Goal: Task Accomplishment & Management: Use online tool/utility

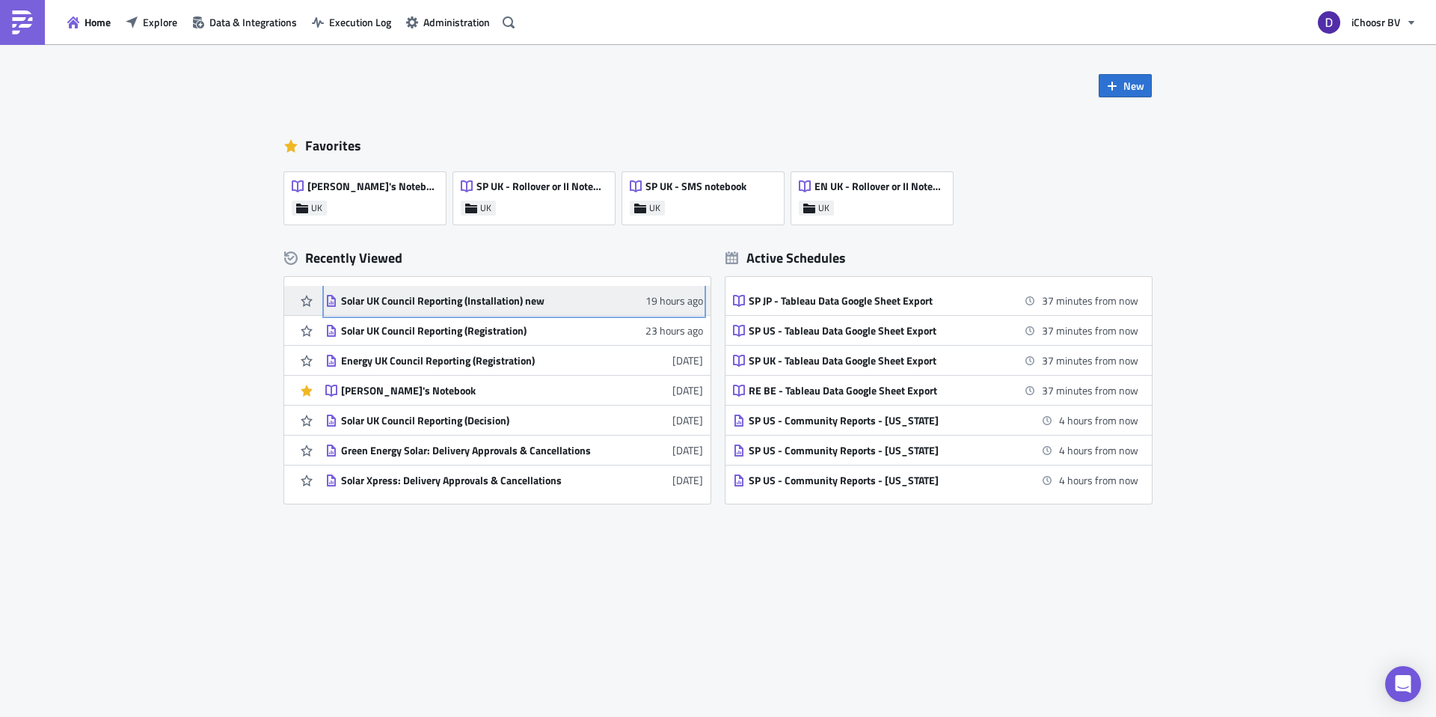
click at [459, 297] on div "Solar UK Council Reporting (Installation) new" at bounding box center [472, 300] width 262 height 13
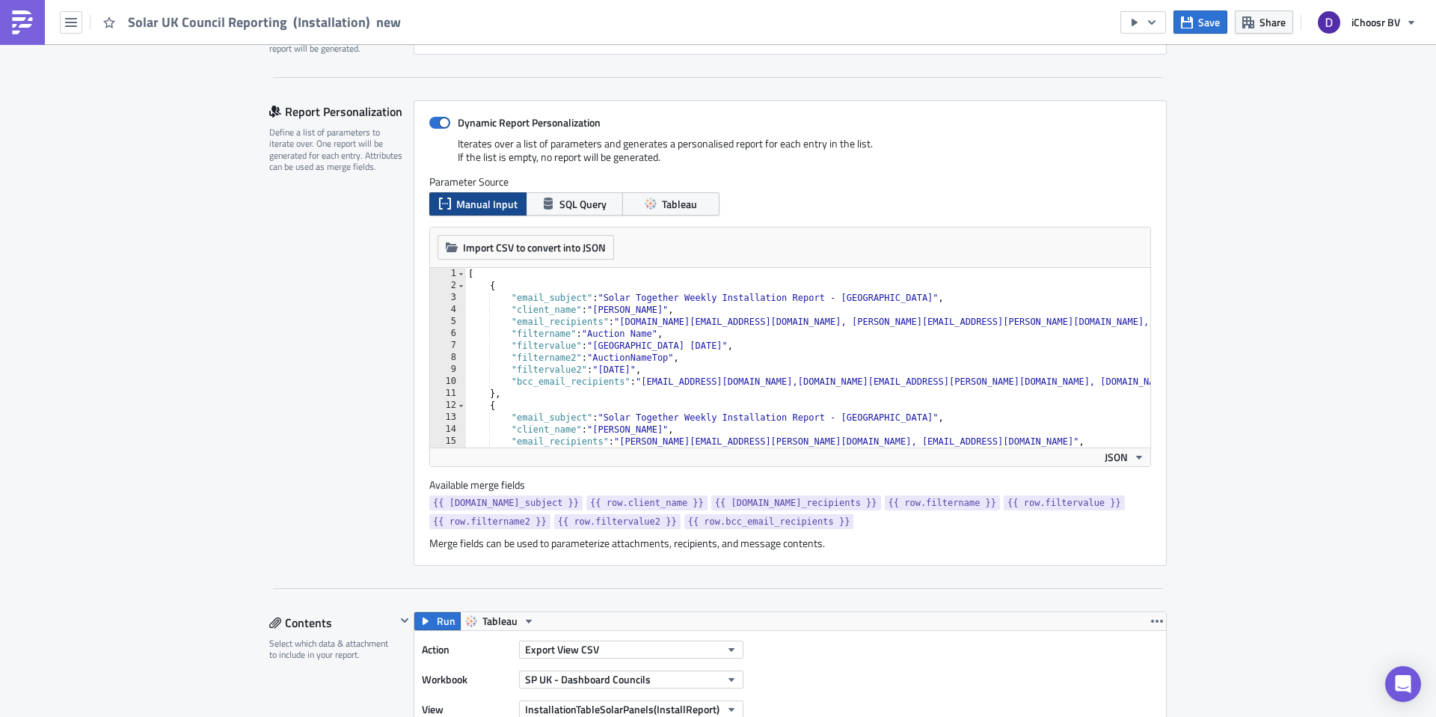
scroll to position [321, 0]
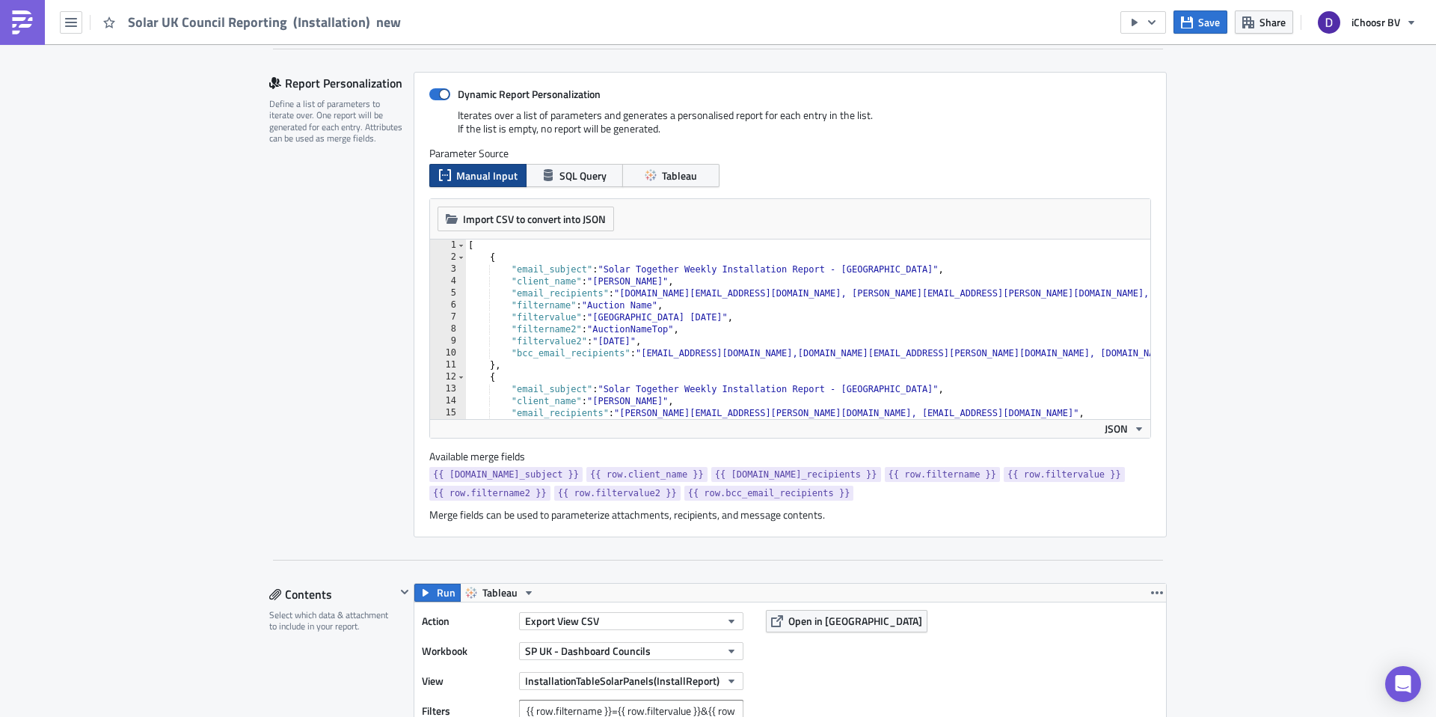
click at [25, 21] on img at bounding box center [22, 22] width 24 height 24
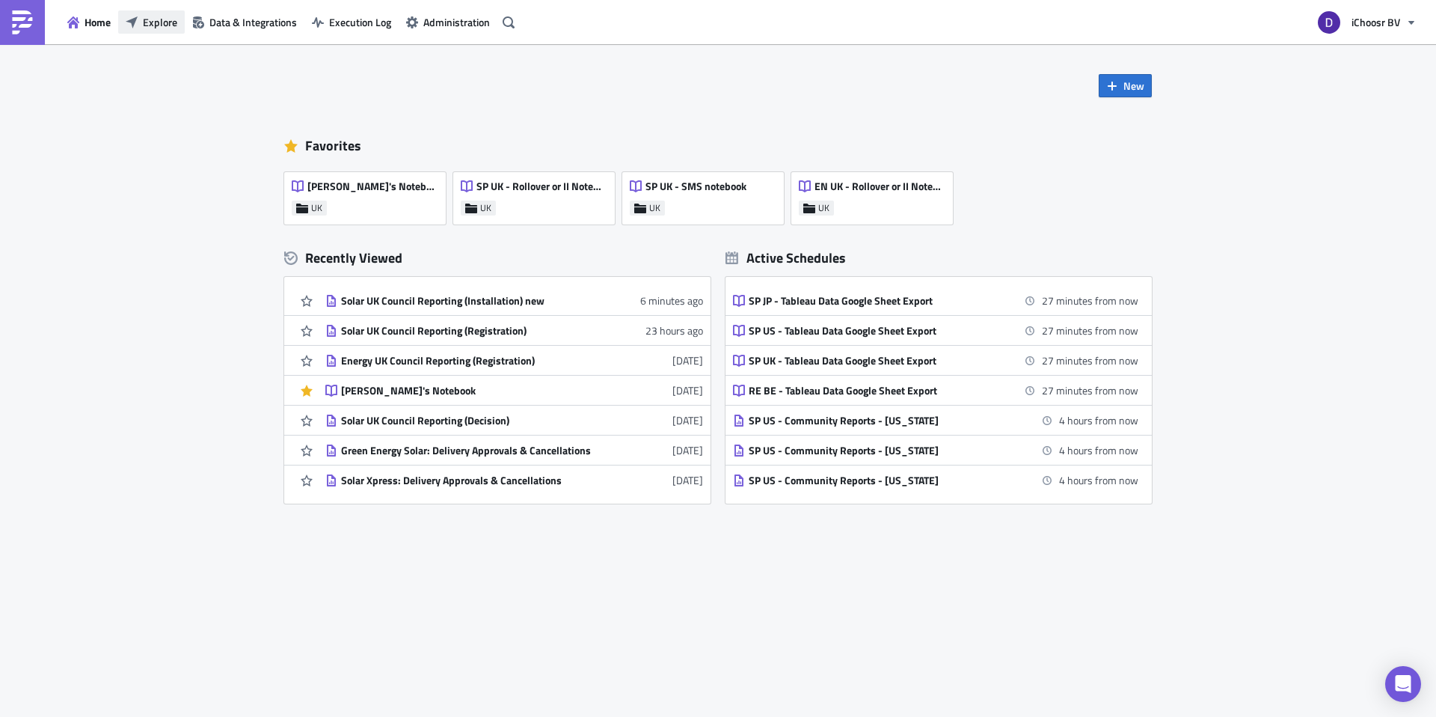
click at [147, 11] on button "Explore" at bounding box center [151, 21] width 67 height 23
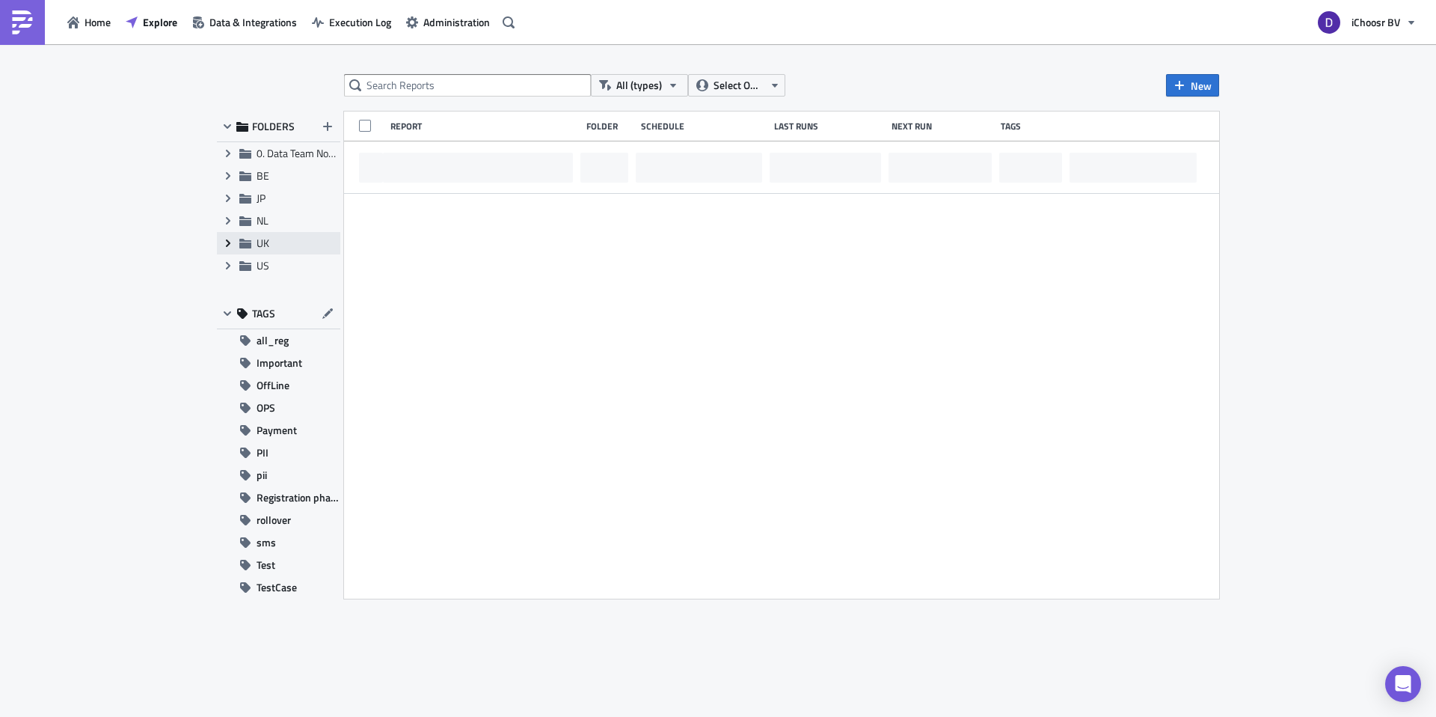
click at [231, 245] on icon "Expand group" at bounding box center [228, 243] width 12 height 12
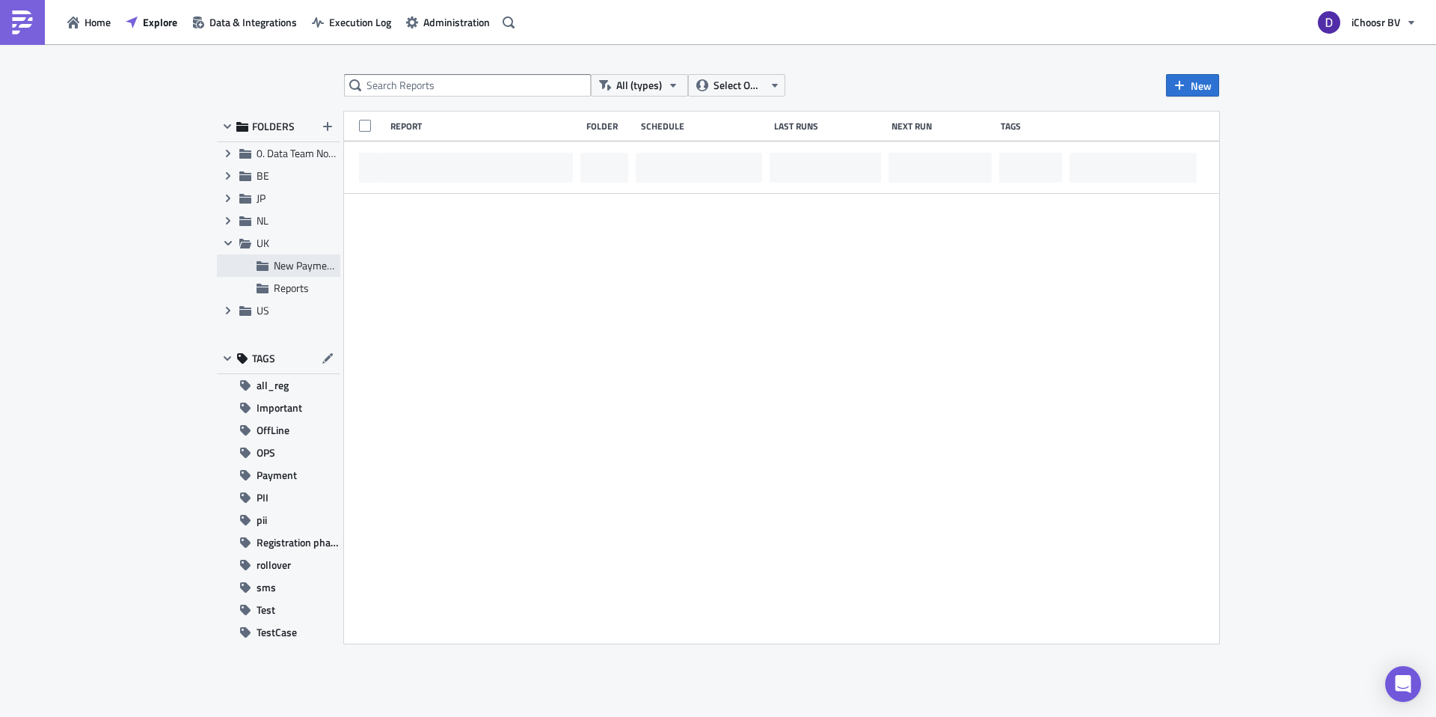
click at [268, 269] on icon at bounding box center [263, 266] width 12 height 10
click at [289, 284] on span "Reports" at bounding box center [291, 288] width 35 height 16
click at [414, 88] on input "text" at bounding box center [467, 85] width 247 height 22
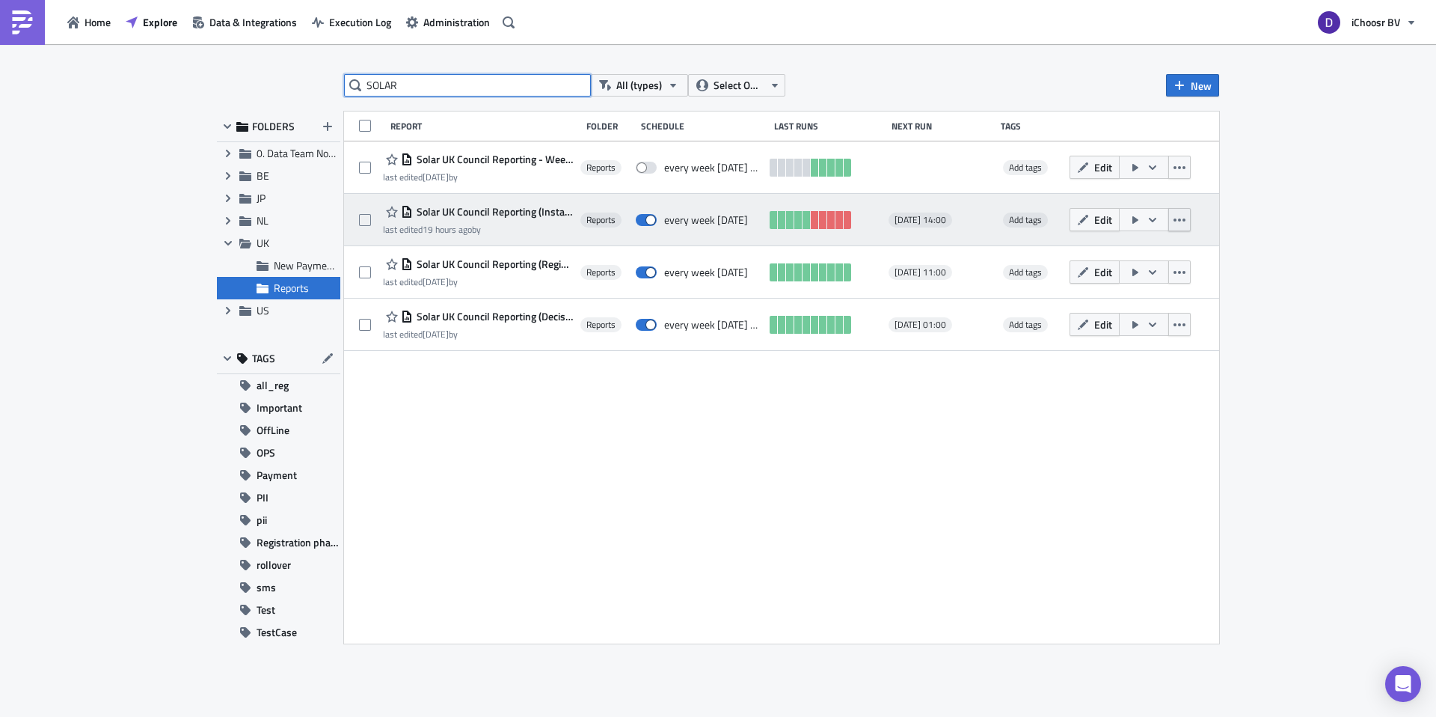
type input "SOLAR"
click at [1186, 221] on icon "button" at bounding box center [1180, 220] width 12 height 12
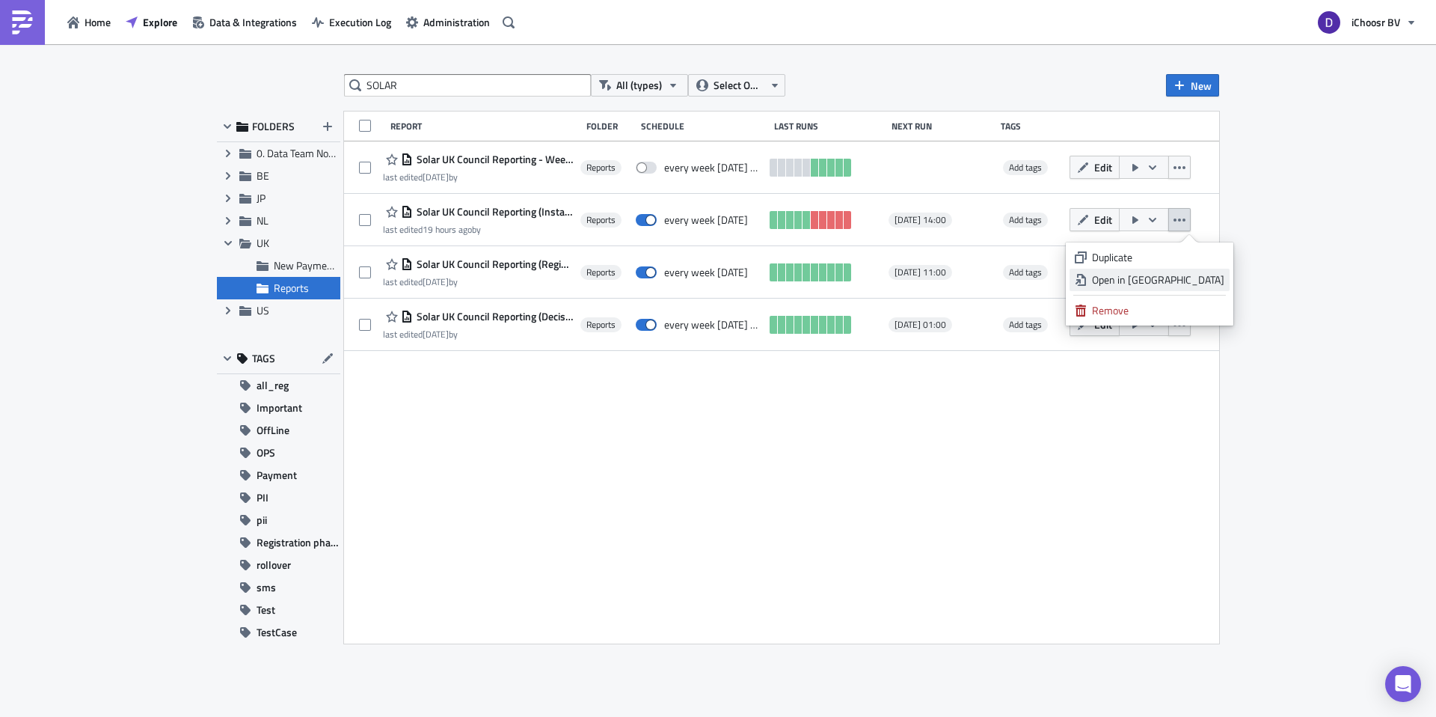
click at [1155, 280] on div "Open in New Tab" at bounding box center [1158, 279] width 132 height 15
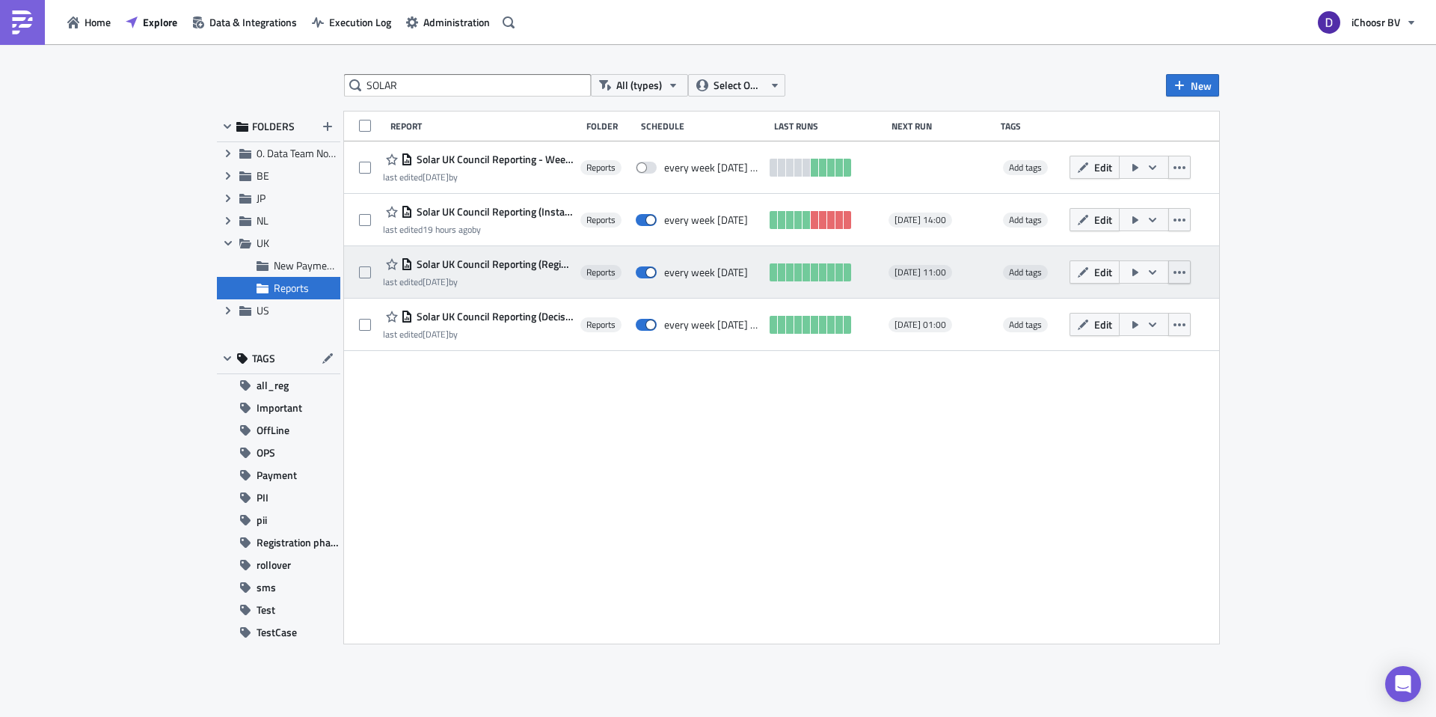
click at [1186, 269] on icon "button" at bounding box center [1180, 272] width 12 height 12
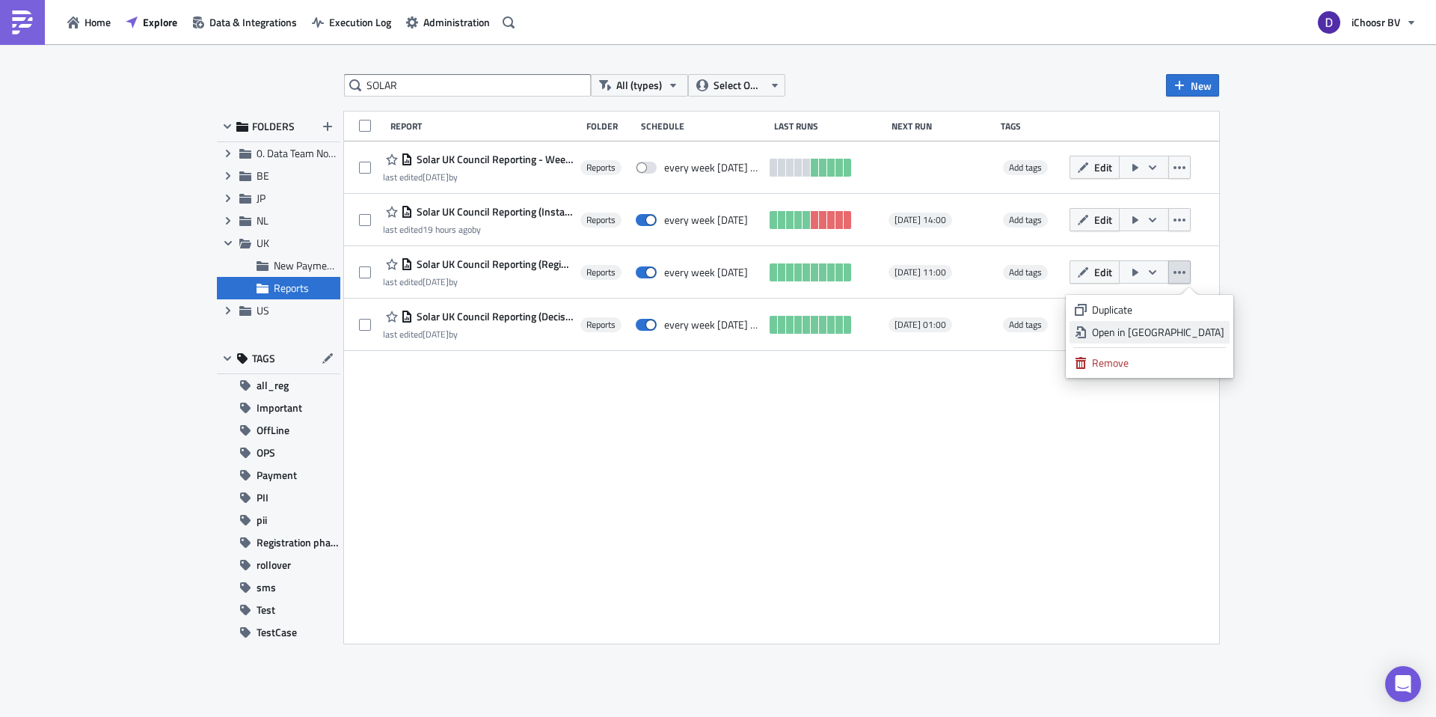
click at [1164, 327] on div "Open in New Tab" at bounding box center [1158, 332] width 132 height 15
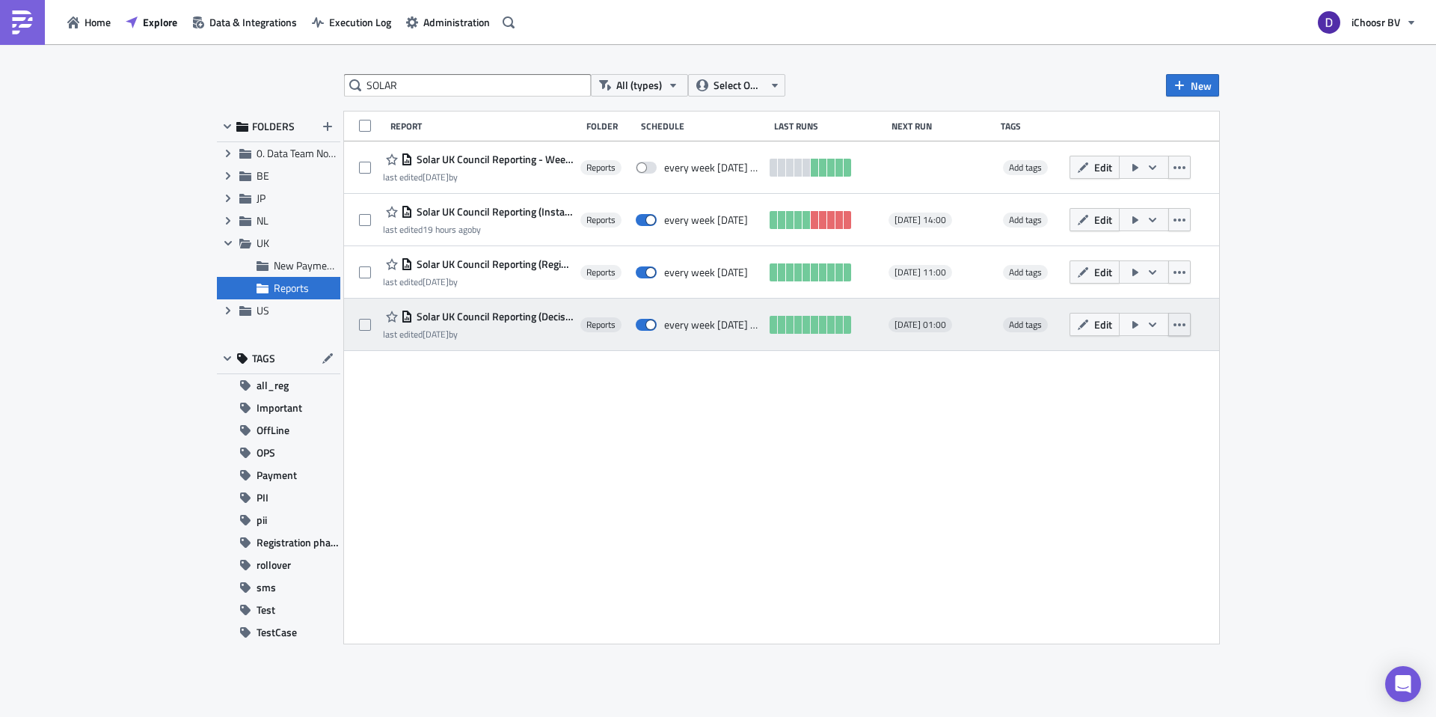
click at [1191, 322] on button "button" at bounding box center [1179, 324] width 22 height 23
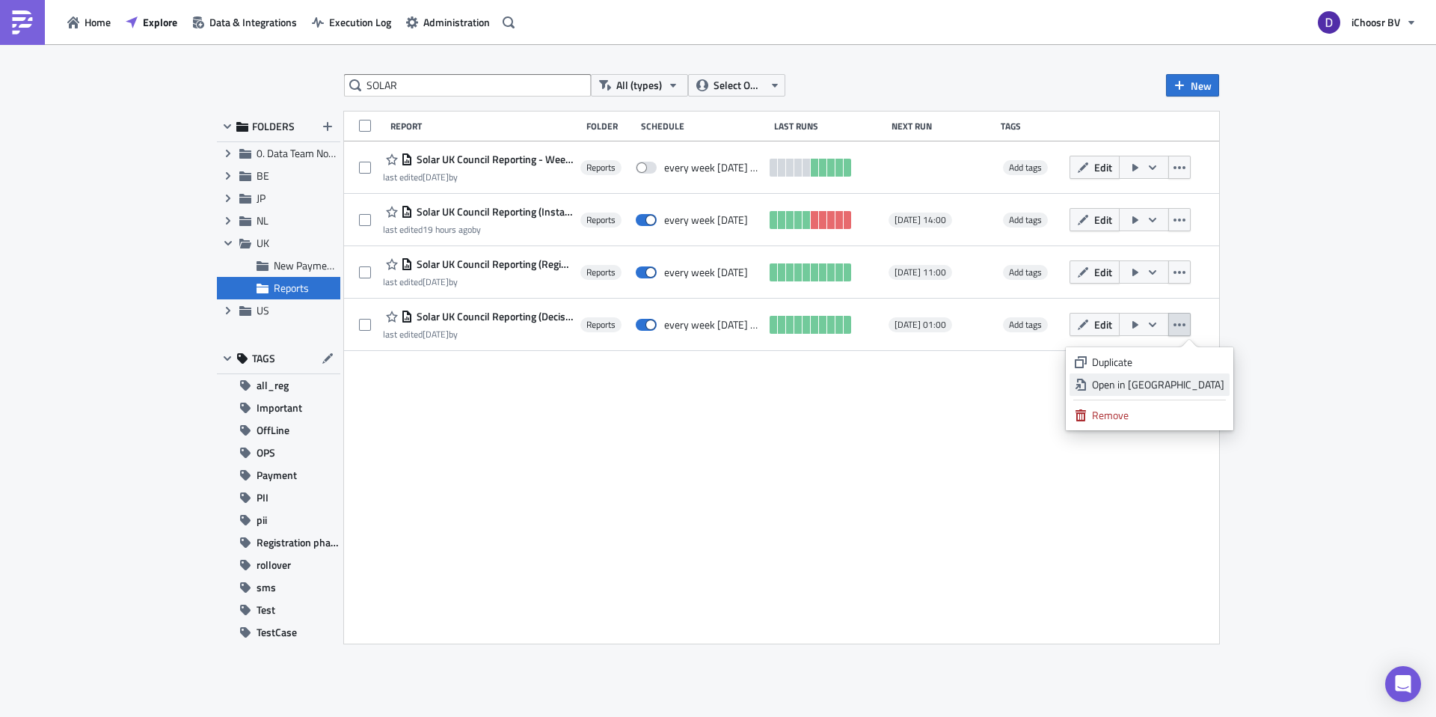
click at [1168, 387] on div "Open in New Tab" at bounding box center [1158, 384] width 132 height 15
click at [102, 26] on span "Home" at bounding box center [98, 22] width 26 height 16
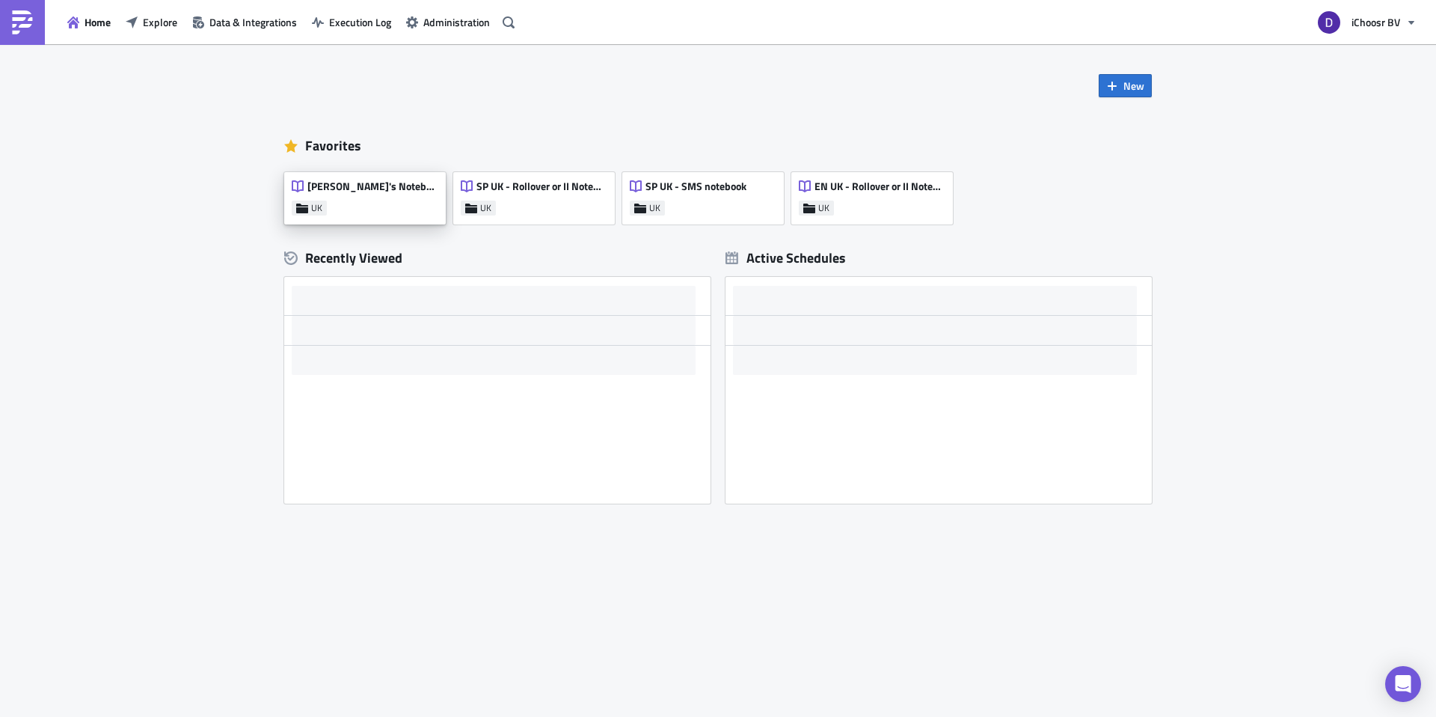
click at [380, 185] on div "Dan's Notebook UK" at bounding box center [365, 198] width 162 height 52
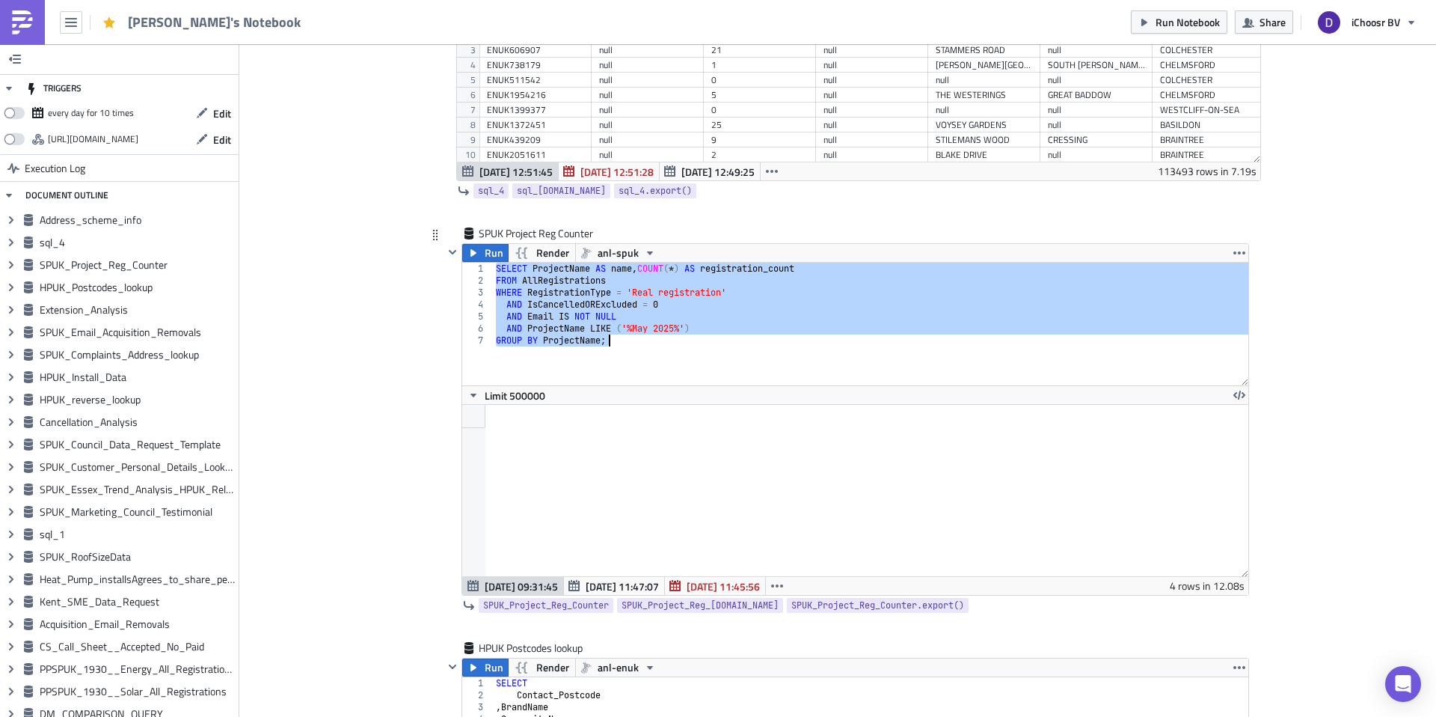
drag, startPoint x: 497, startPoint y: 266, endPoint x: 640, endPoint y: 361, distance: 170.9
click at [640, 361] on div "SELECT ProjectName AS name , COUNT ( * ) AS registration_count FROM AllRegistra…" at bounding box center [870, 336] width 755 height 147
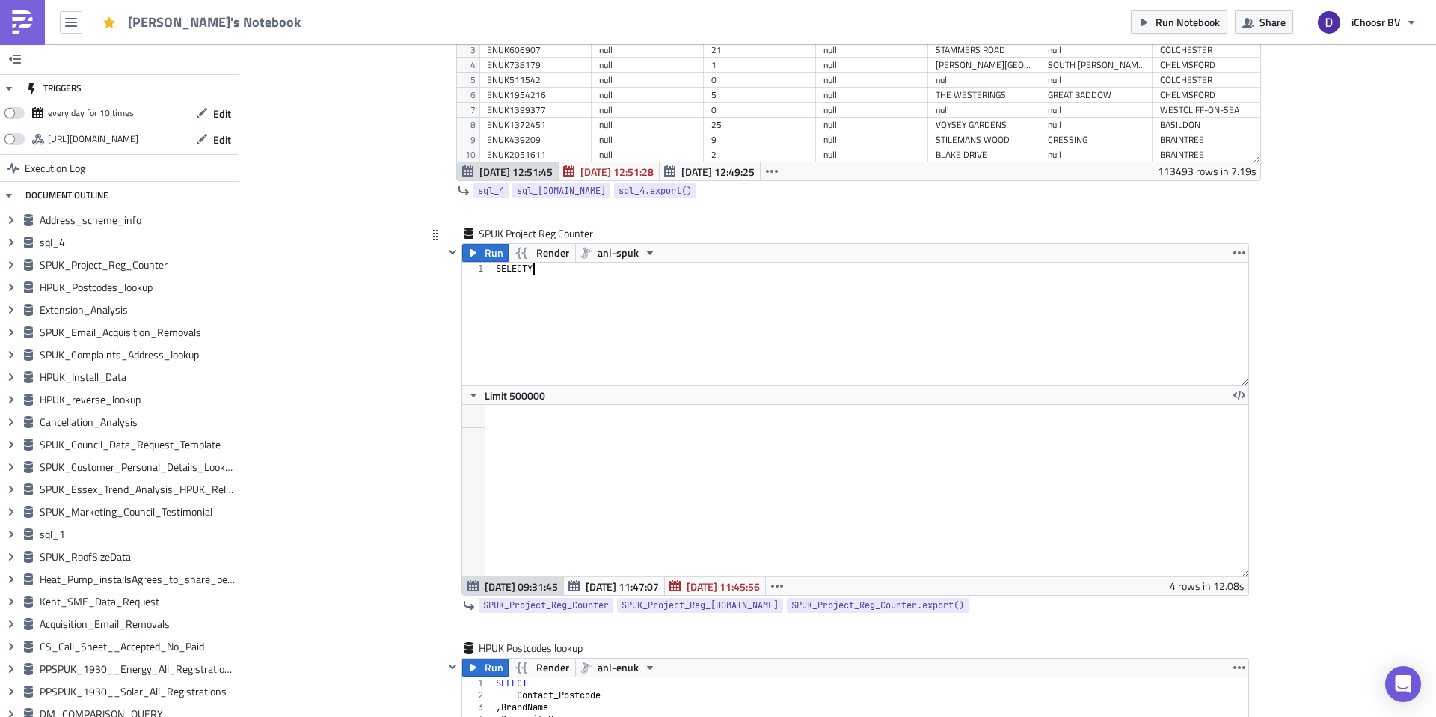
type textarea "SELECT"
type textarea "RegistrationNumber"
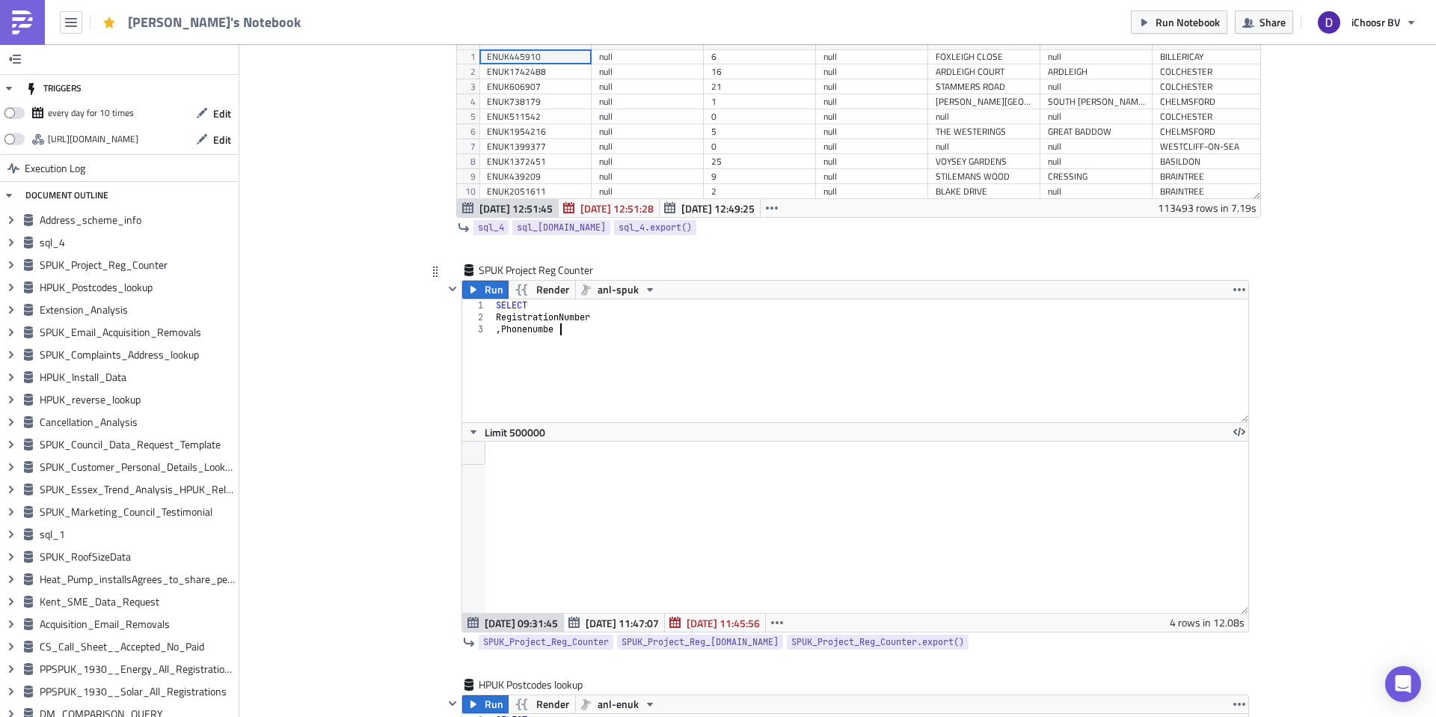
type textarea ", Phonenumber"
type textarea ", Mobilenumber"
type textarea "FROM AllRegistrations"
paste textarea "'ENUK2161541', )"
click at [631, 294] on span "anl-spuk" at bounding box center [618, 289] width 41 height 18
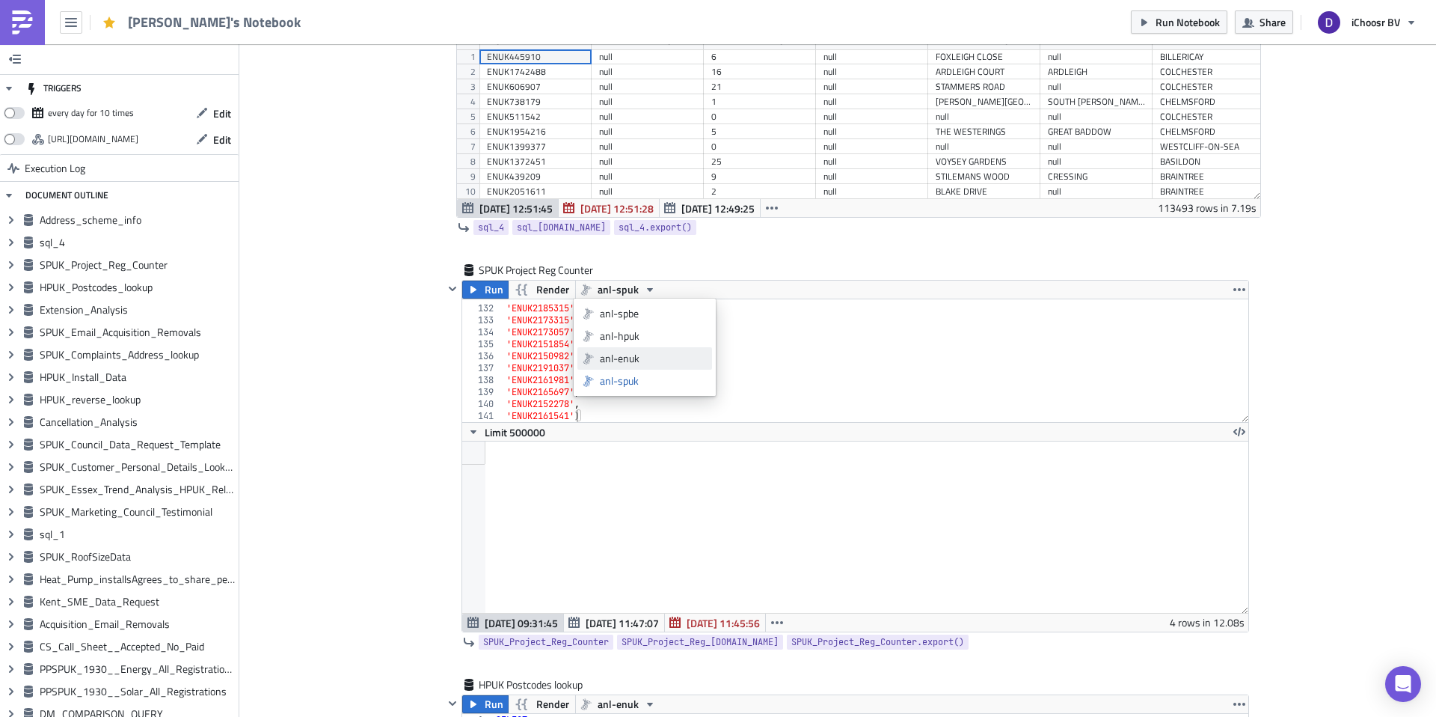
click at [628, 353] on div "anl-enuk" at bounding box center [653, 358] width 107 height 15
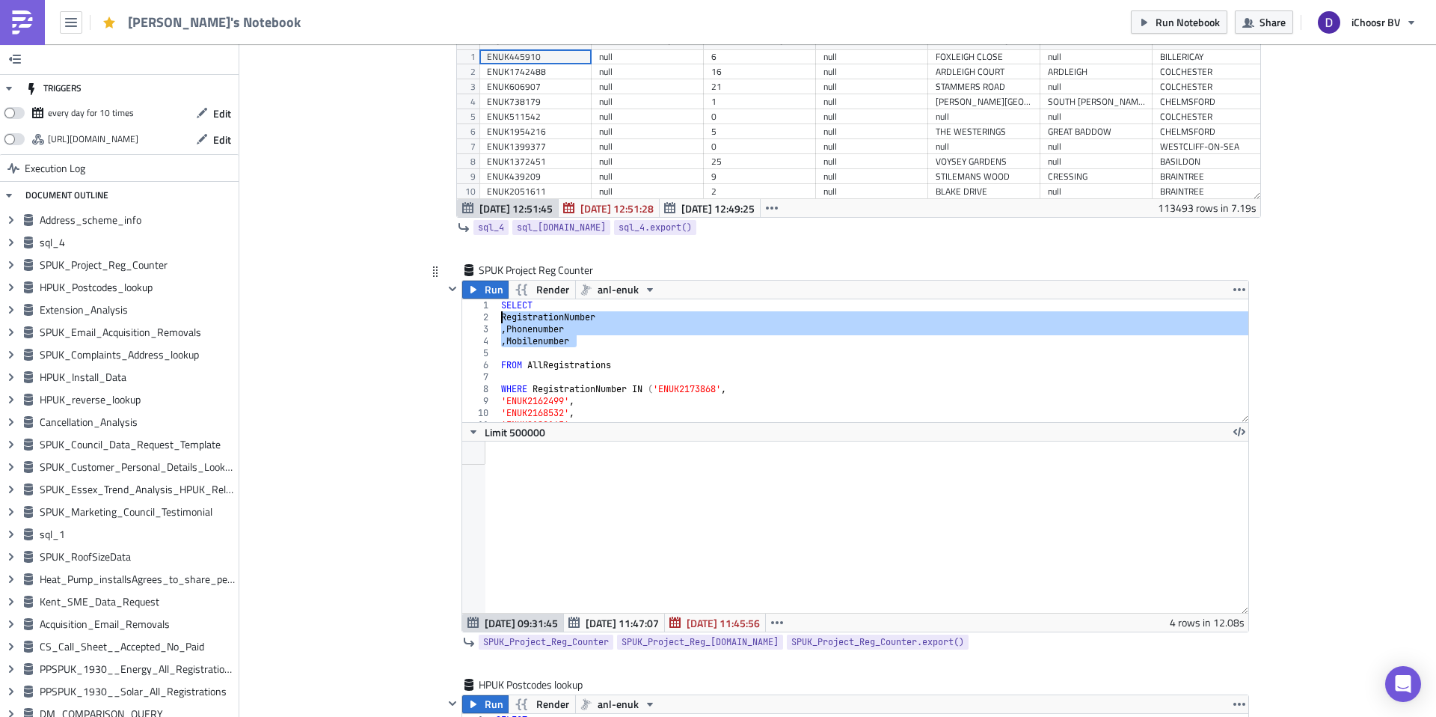
drag, startPoint x: 584, startPoint y: 345, endPoint x: 494, endPoint y: 315, distance: 95.3
click at [494, 315] on div ", Mobilenumber 1 2 3 4 5 6 7 8 9 10 11 12 SELECT RegistrationNumber , Phonenumb…" at bounding box center [855, 360] width 786 height 123
click at [542, 313] on div "SELECT -- RegistrationNumber -- , Phonenumber -- , Mobilenumber FROM AllRegistr…" at bounding box center [873, 372] width 751 height 147
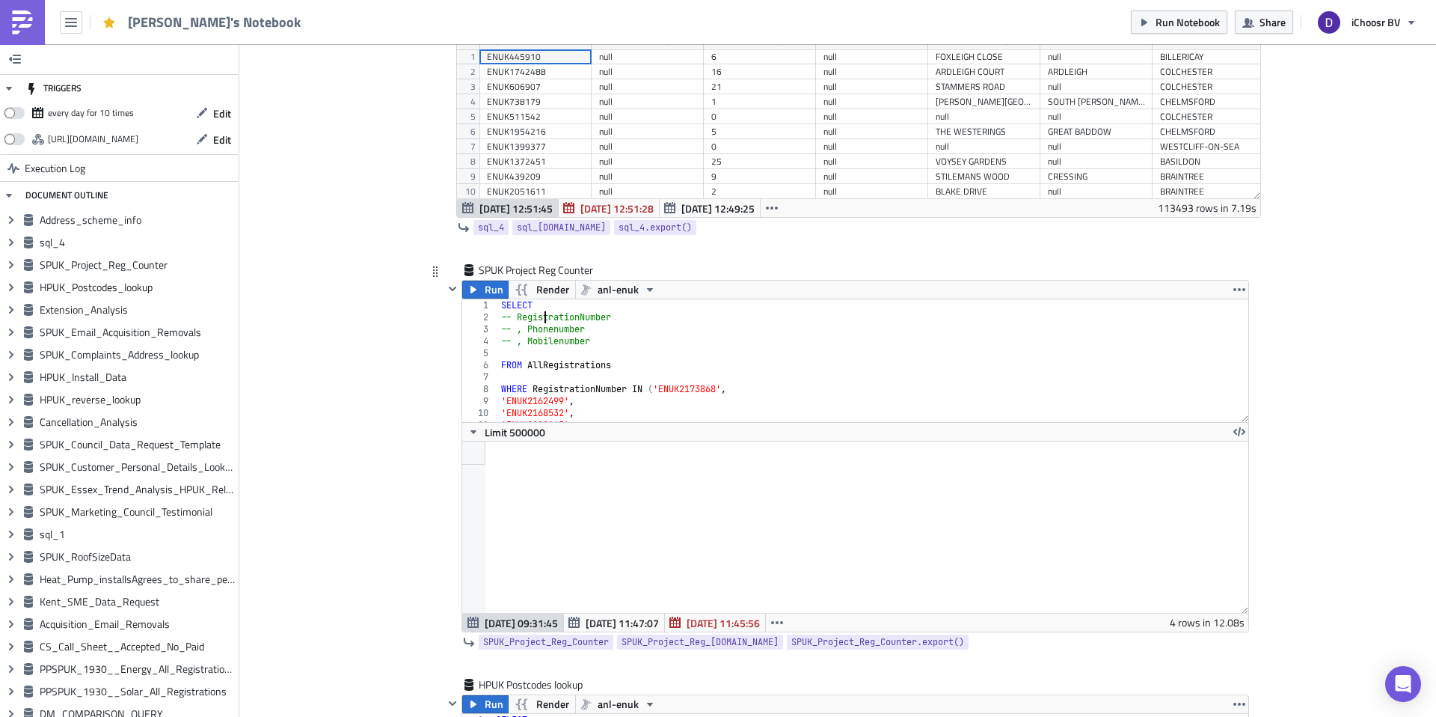
click at [547, 303] on div "SELECT -- RegistrationNumber -- , Phonenumber -- , Mobilenumber FROM AllRegistr…" at bounding box center [873, 372] width 751 height 147
click at [488, 293] on span "Run" at bounding box center [494, 289] width 19 height 18
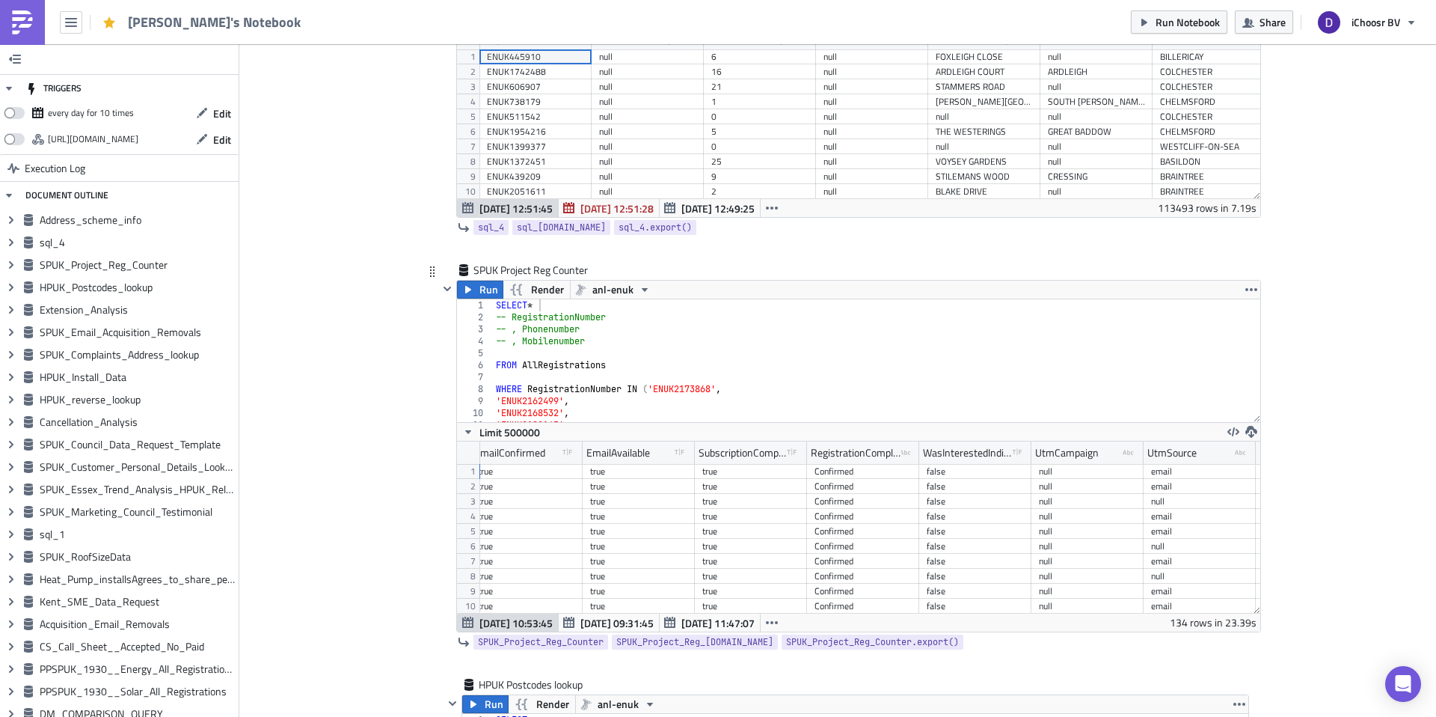
scroll to position [0, 1407]
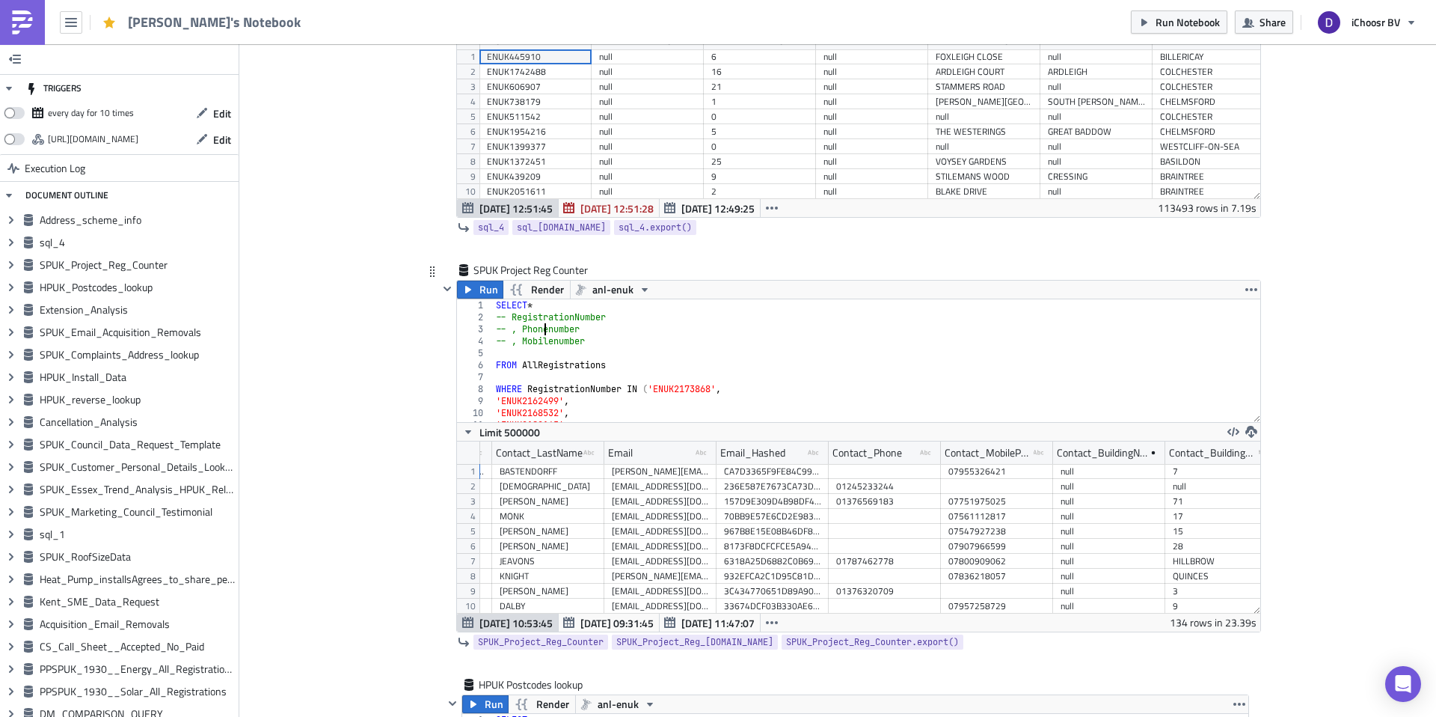
click at [542, 327] on div "SELECT * -- RegistrationNumber -- , Phonenumber -- , Mobilenumber FROM AllRegis…" at bounding box center [876, 372] width 767 height 147
click at [527, 340] on div "SELECT * -- RegistrationNumber -- , Contact_Phone -- , Mobilenumber FROM AllReg…" at bounding box center [876, 372] width 767 height 147
drag, startPoint x: 1049, startPoint y: 456, endPoint x: 1078, endPoint y: 456, distance: 28.4
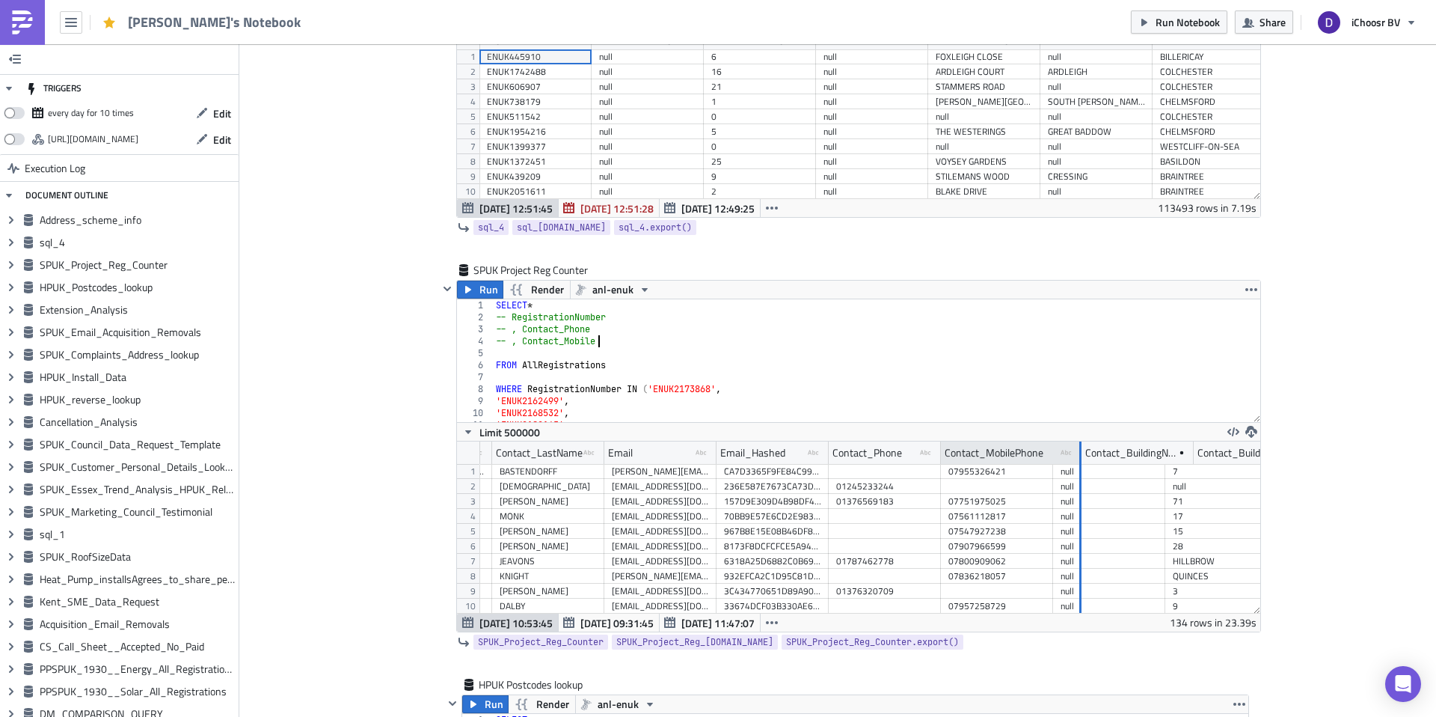
click at [1078, 456] on div at bounding box center [1080, 452] width 4 height 23
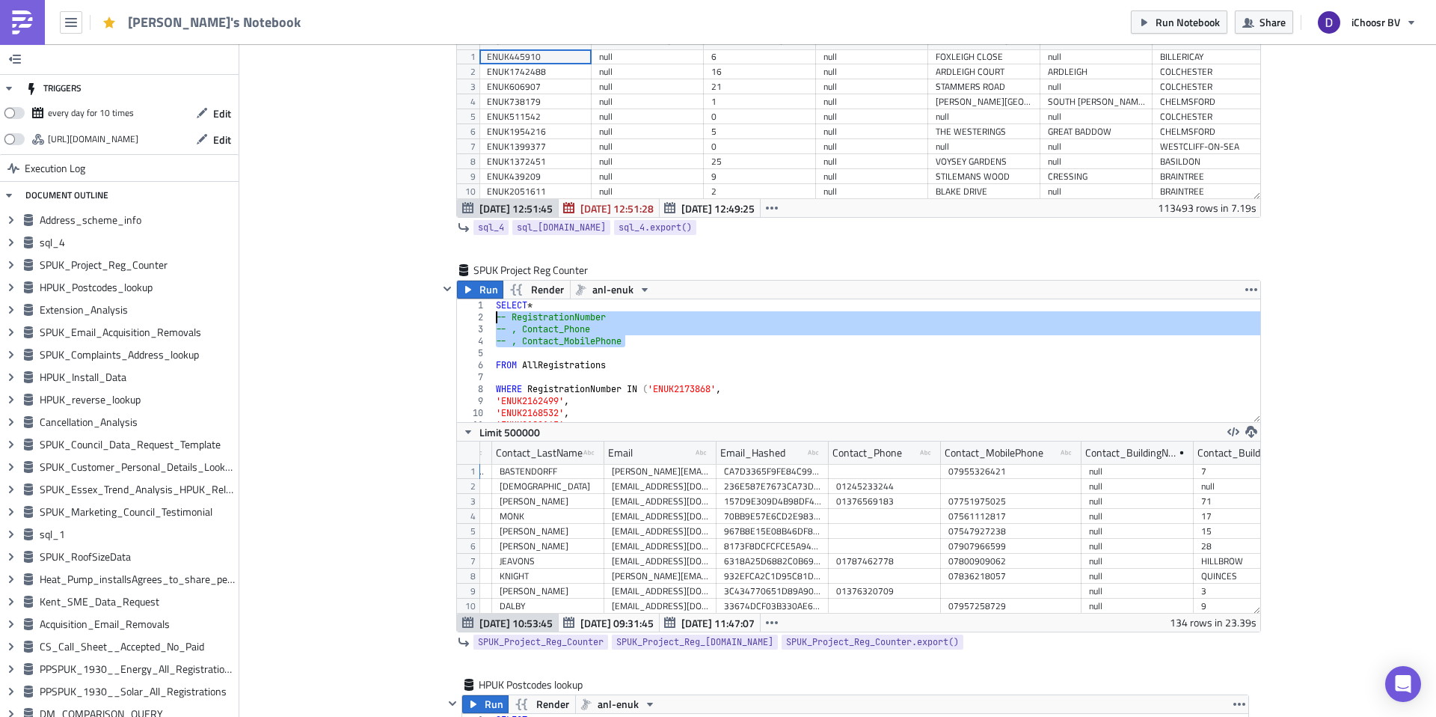
drag, startPoint x: 634, startPoint y: 340, endPoint x: 467, endPoint y: 319, distance: 168.8
click at [467, 319] on div "-- , Contact_MobilePhone 1 2 3 4 5 6 7 8 9 10 11 12 SELECT * -- RegistrationNum…" at bounding box center [858, 360] width 803 height 123
click at [548, 302] on div "SELECT * RegistrationNumber , Contact_Phone , Contact_MobilePhone FROM AllRegis…" at bounding box center [876, 372] width 767 height 147
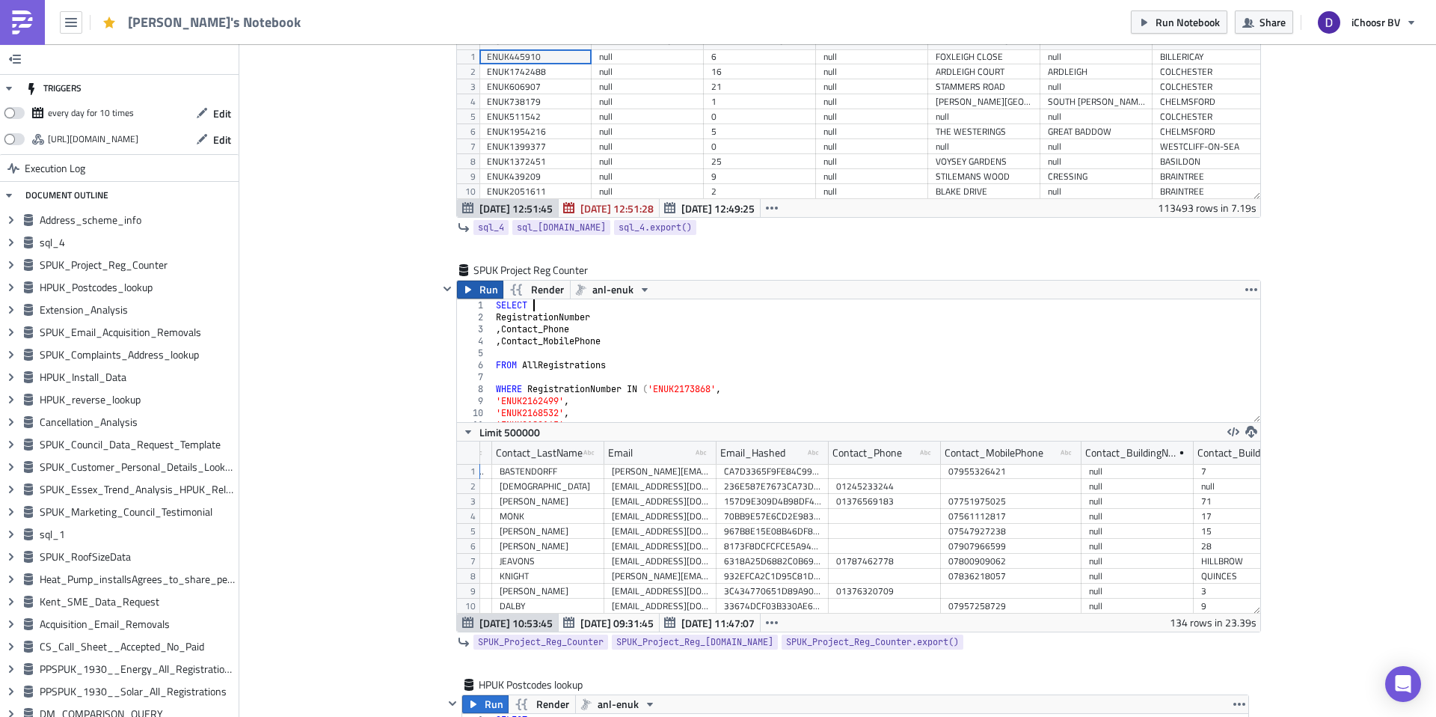
type textarea "SELECT"
click at [494, 286] on span "Run" at bounding box center [488, 289] width 19 height 18
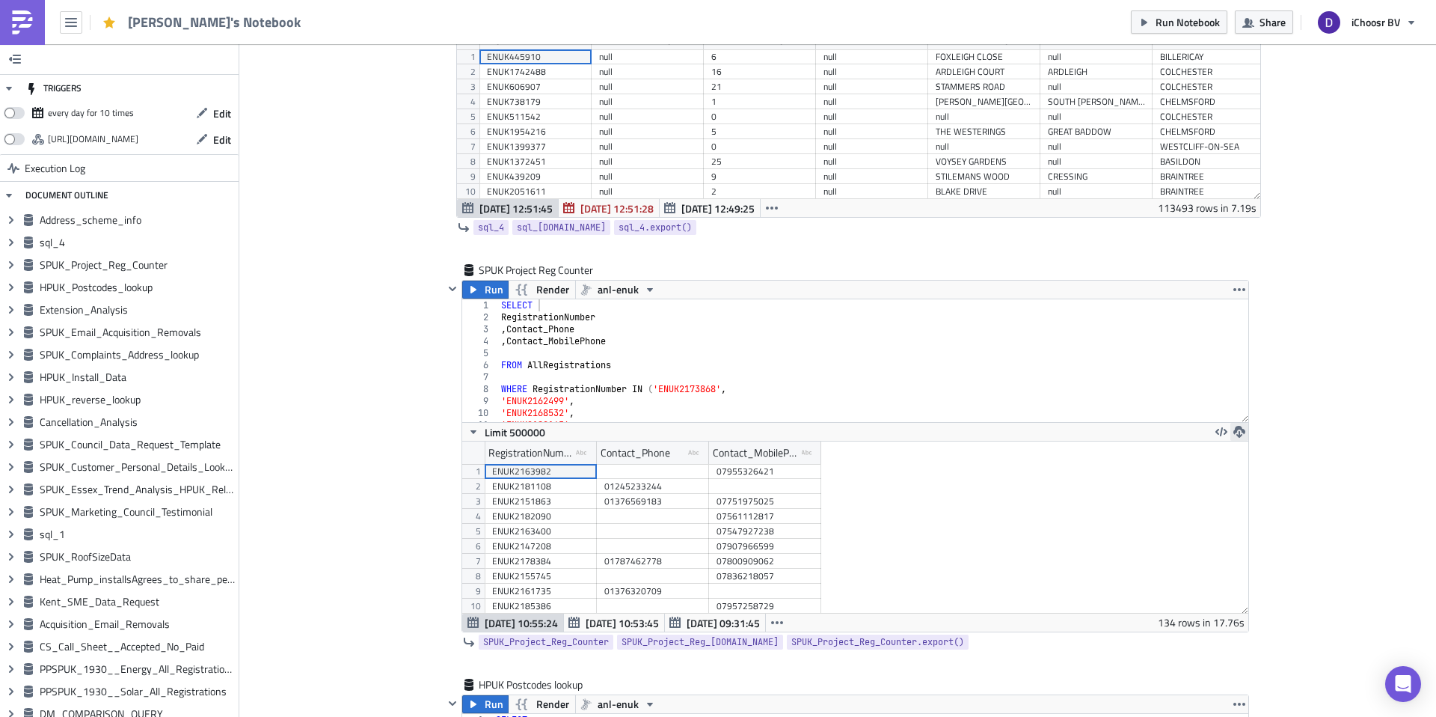
click at [1241, 428] on icon "button" at bounding box center [1239, 432] width 12 height 12
click at [1247, 375] on div "CSV" at bounding box center [1297, 373] width 117 height 15
click at [1239, 429] on icon "button" at bounding box center [1239, 432] width 12 height 12
click at [1252, 400] on div "XLSX" at bounding box center [1297, 396] width 117 height 15
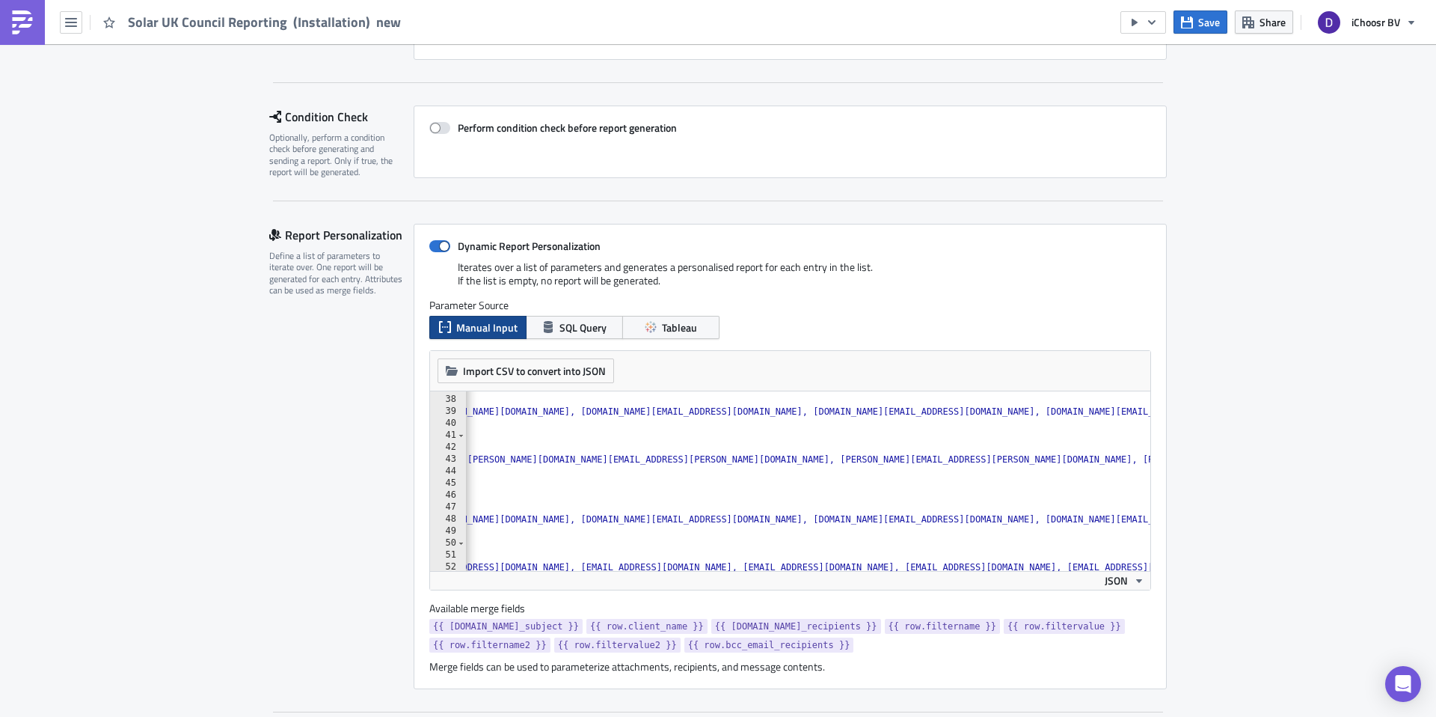
scroll to position [0, 547]
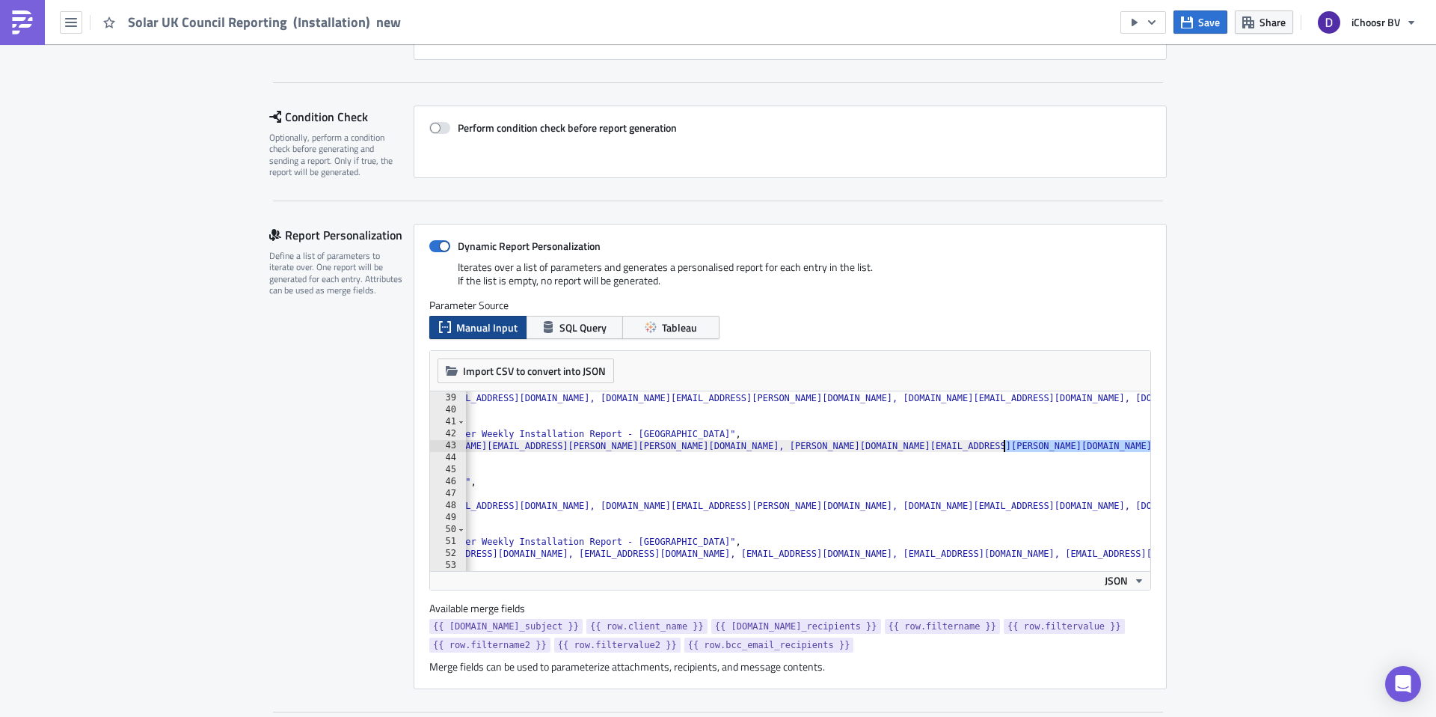
drag, startPoint x: 855, startPoint y: 444, endPoint x: 1005, endPoint y: 450, distance: 150.5
type textarea ""email_recipients": "[PERSON_NAME][EMAIL_ADDRESS][PERSON_NAME][PERSON_NAME][DOM…"
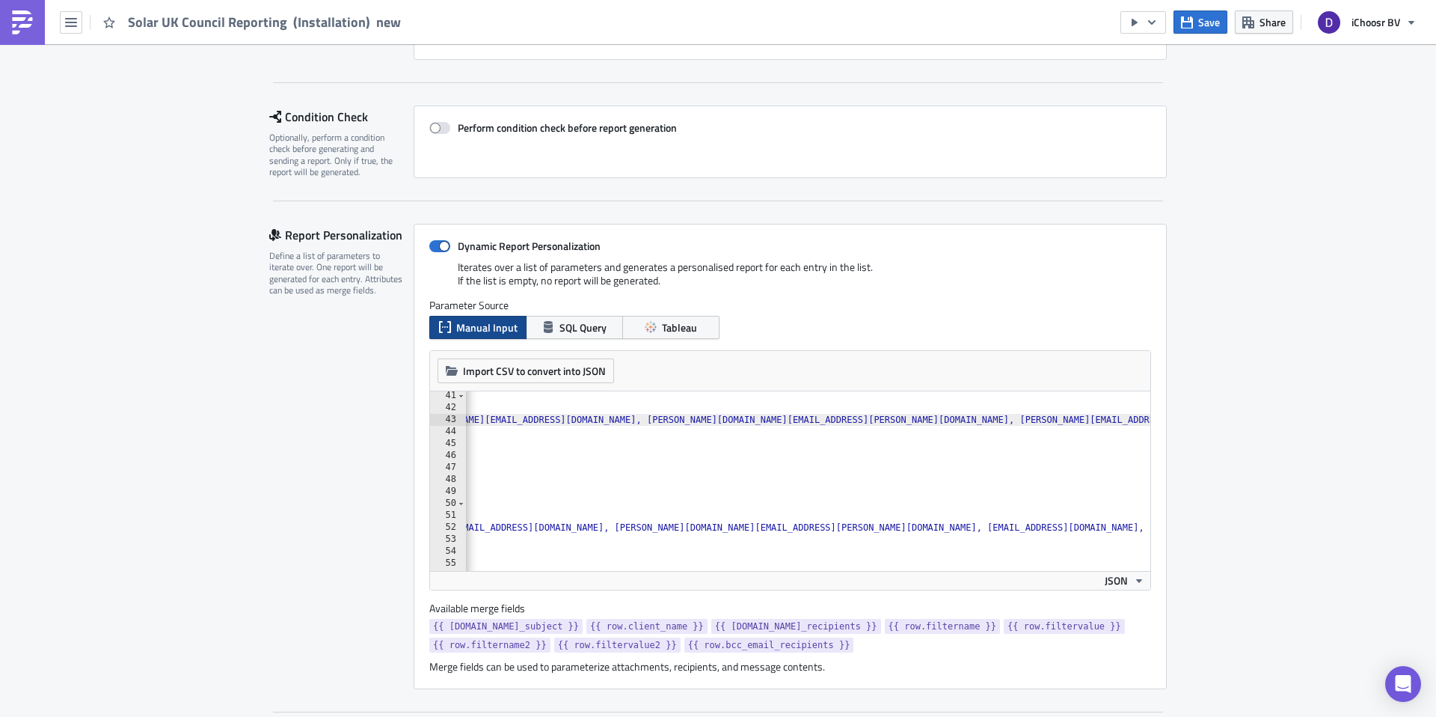
click at [875, 420] on div "{ "email_subject" : "Solar Together Weekly Installation Report - Kent" , "email…" at bounding box center [179, 491] width 4214 height 203
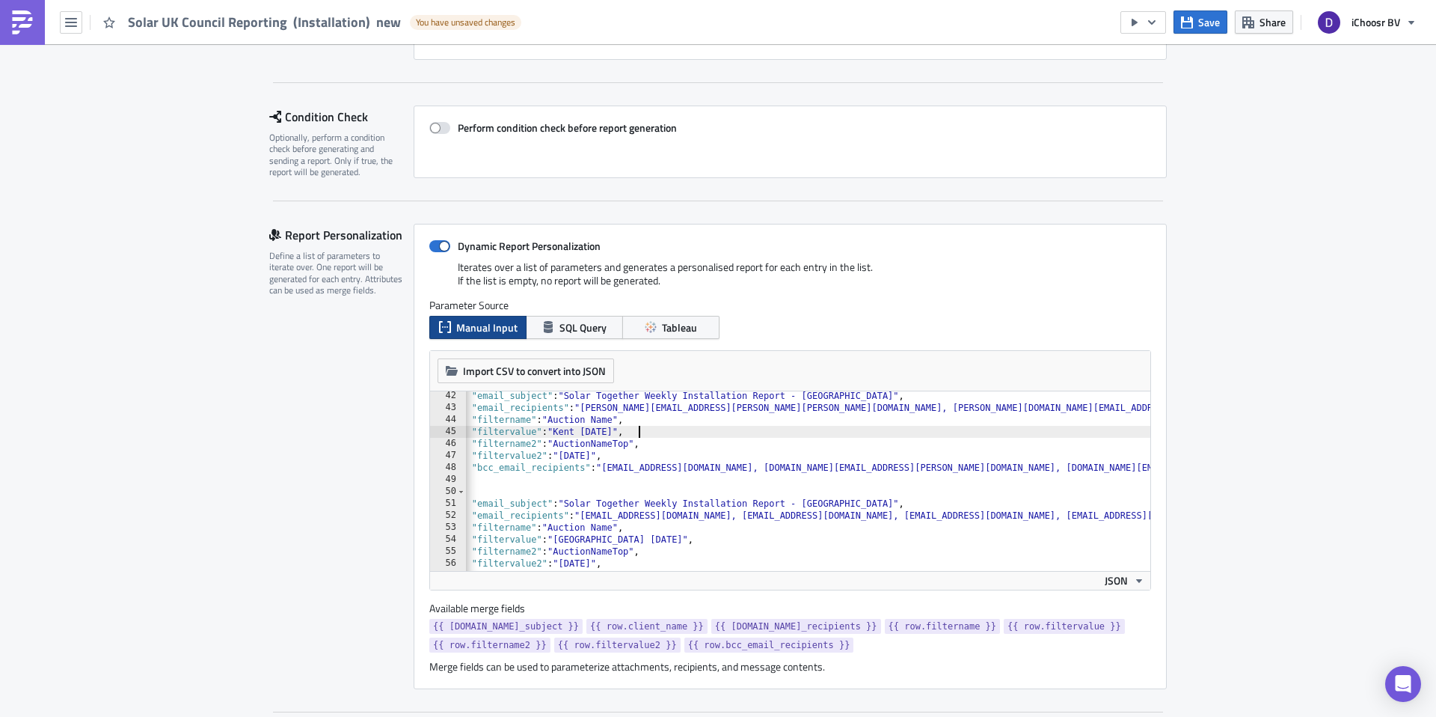
type textarea ""filtervalue": "Kent May 2025","
click at [939, 405] on input "climatechange@medway.gov.u" at bounding box center [988, 403] width 162 height 19
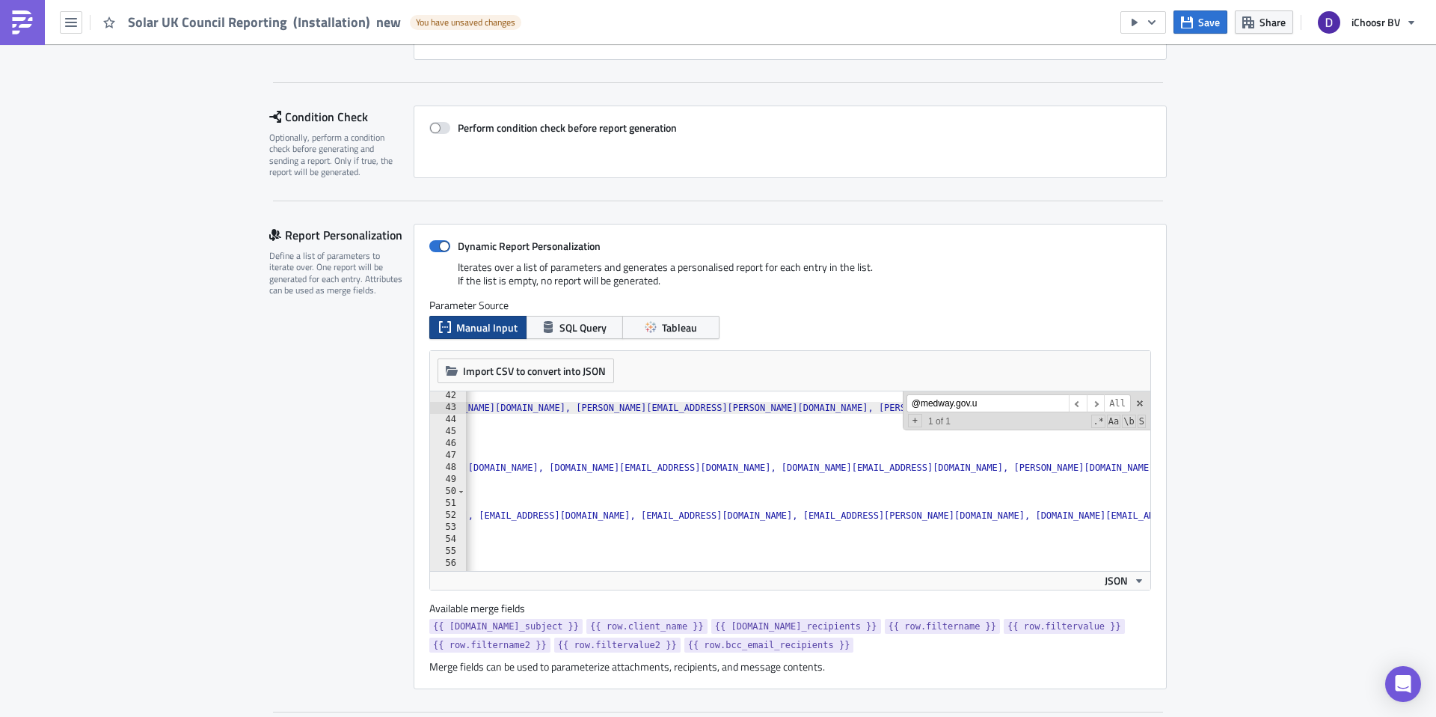
click at [940, 405] on input "@medway.gov.u" at bounding box center [988, 403] width 162 height 19
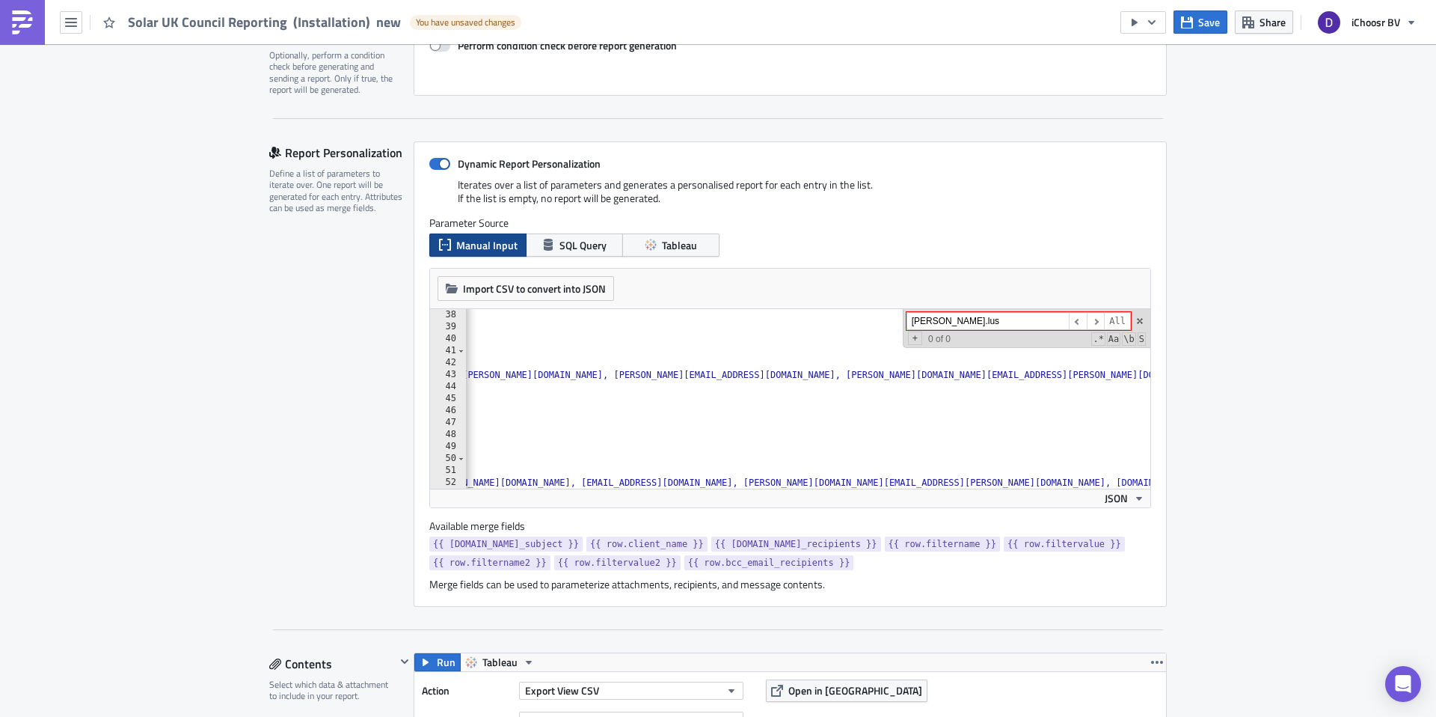
type input "daniel.lus"
type textarea ","
paste textarea
click at [350, 406] on div "Report Personalization Define a list of parameters to iterate over. One report …" at bounding box center [341, 373] width 144 height 465
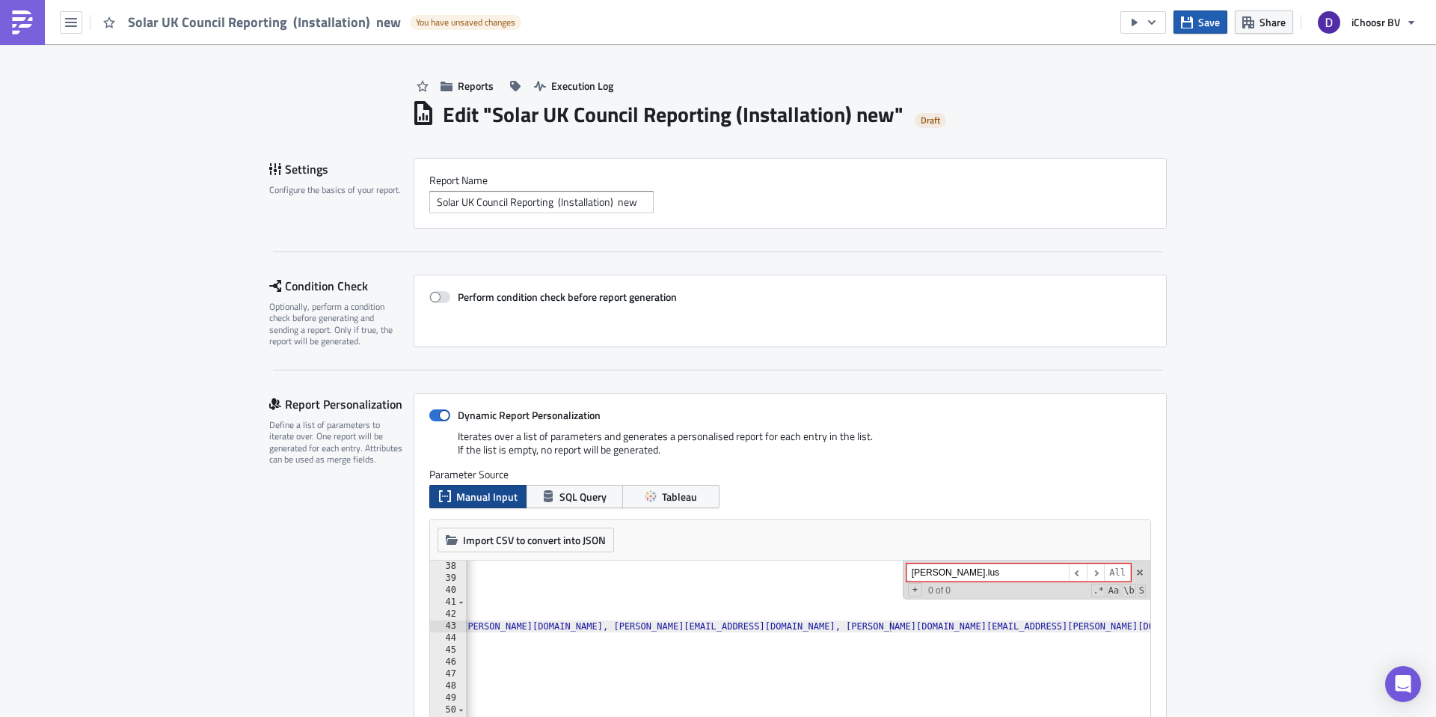
click at [1189, 29] on button "Save" at bounding box center [1201, 21] width 54 height 23
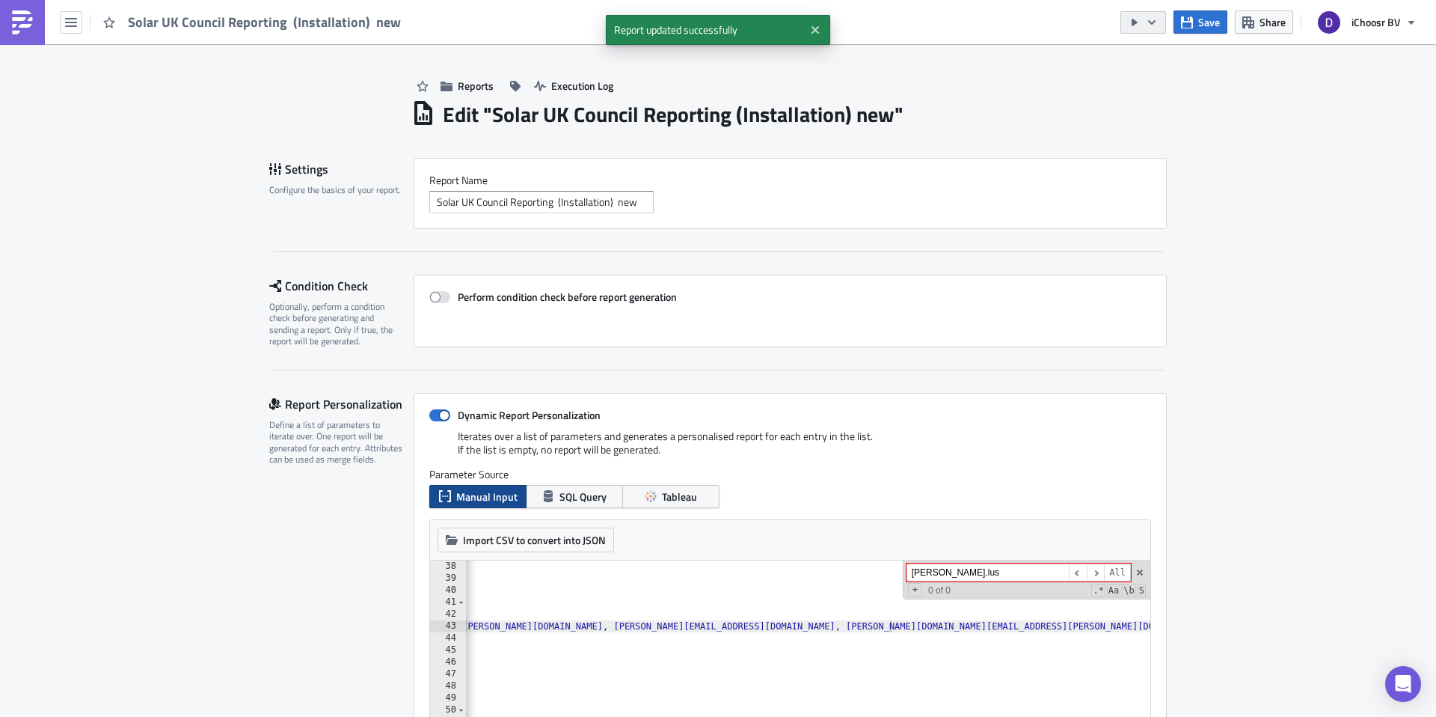
click at [1156, 24] on icon "button" at bounding box center [1152, 22] width 12 height 12
click at [1150, 64] on div "Send Just to Me" at bounding box center [1188, 59] width 117 height 15
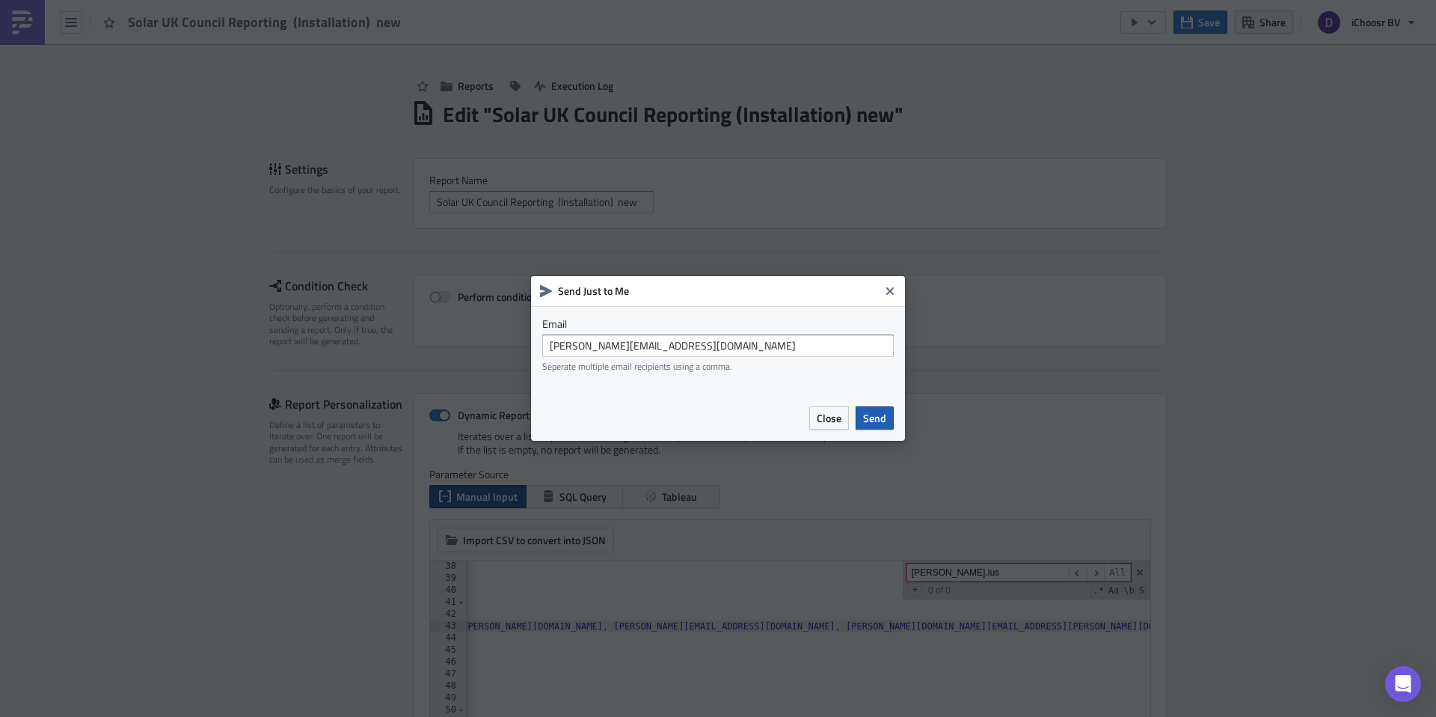
click at [883, 414] on span "Send" at bounding box center [874, 418] width 23 height 16
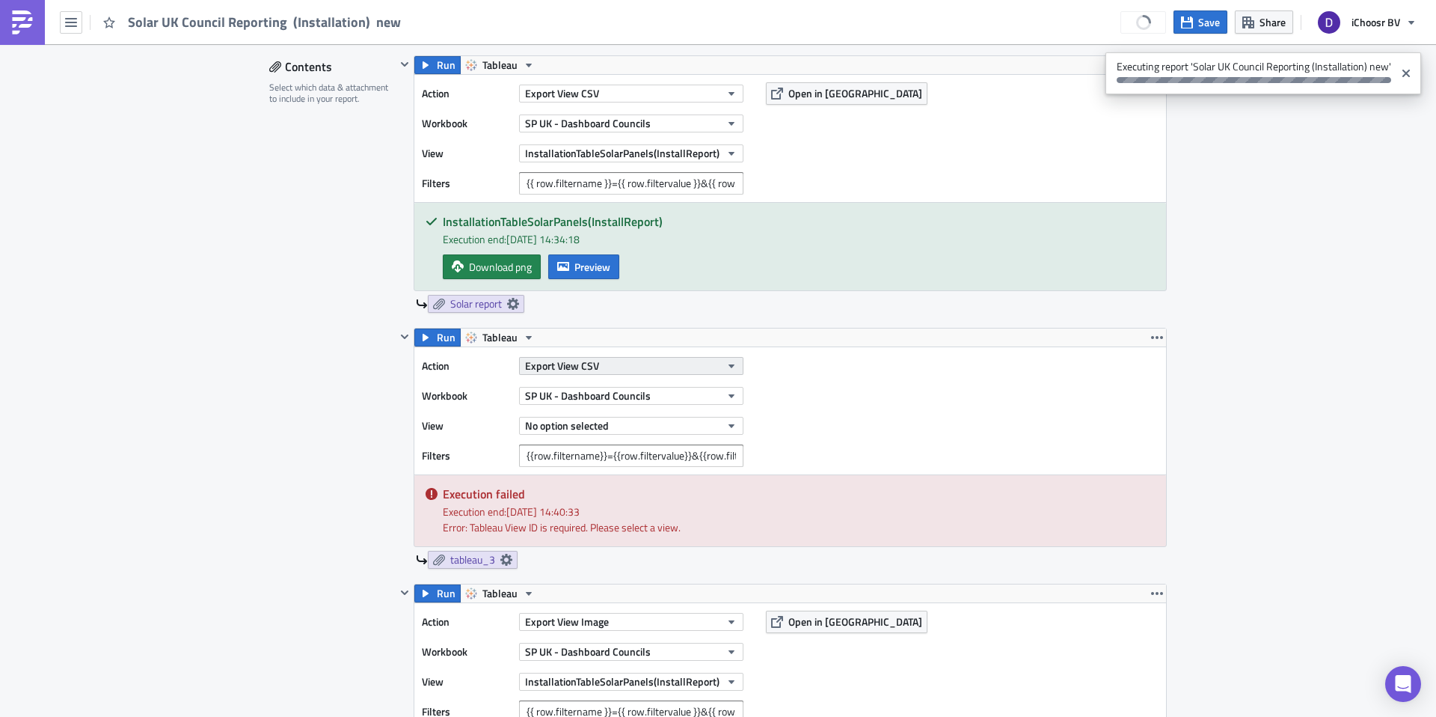
click at [610, 363] on button "Export View CSV" at bounding box center [631, 366] width 224 height 18
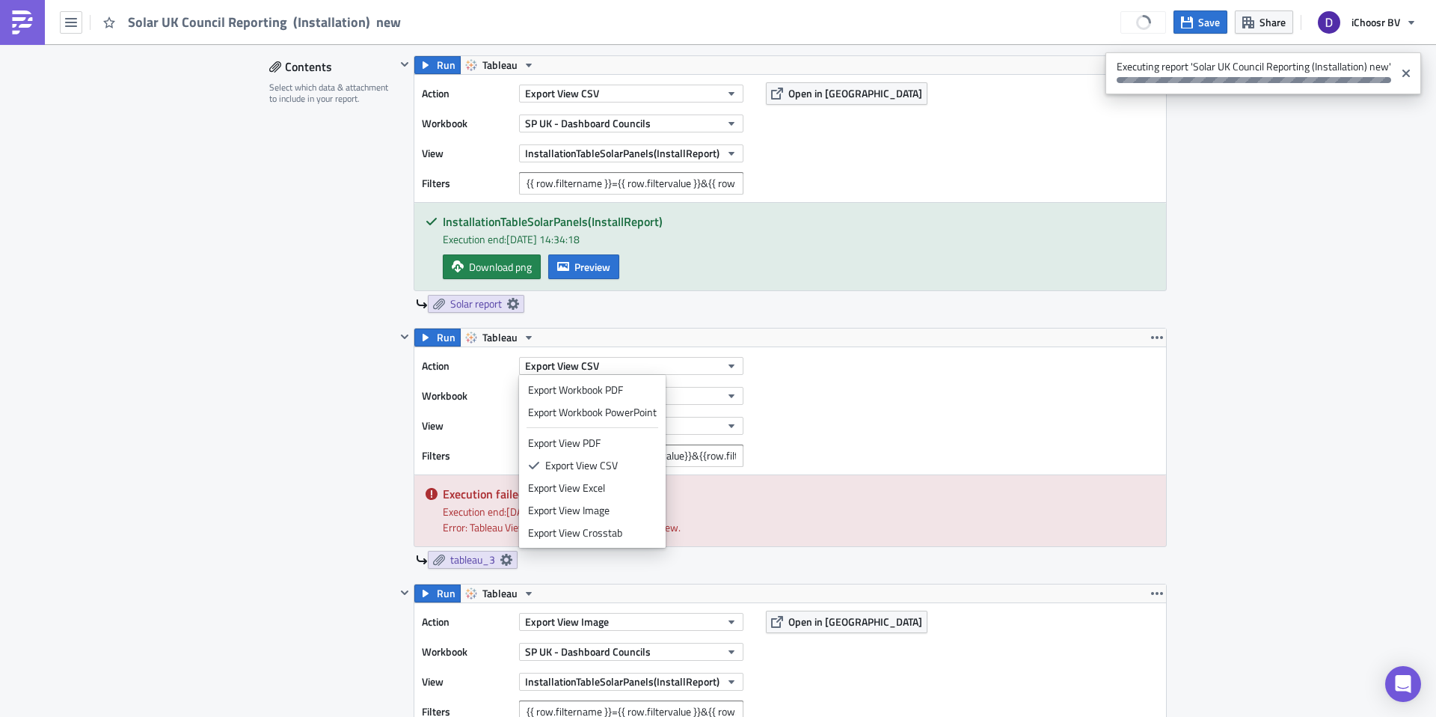
click at [319, 375] on div "Contents Select which data & attachment to include in your report." at bounding box center [332, 713] width 126 height 1316
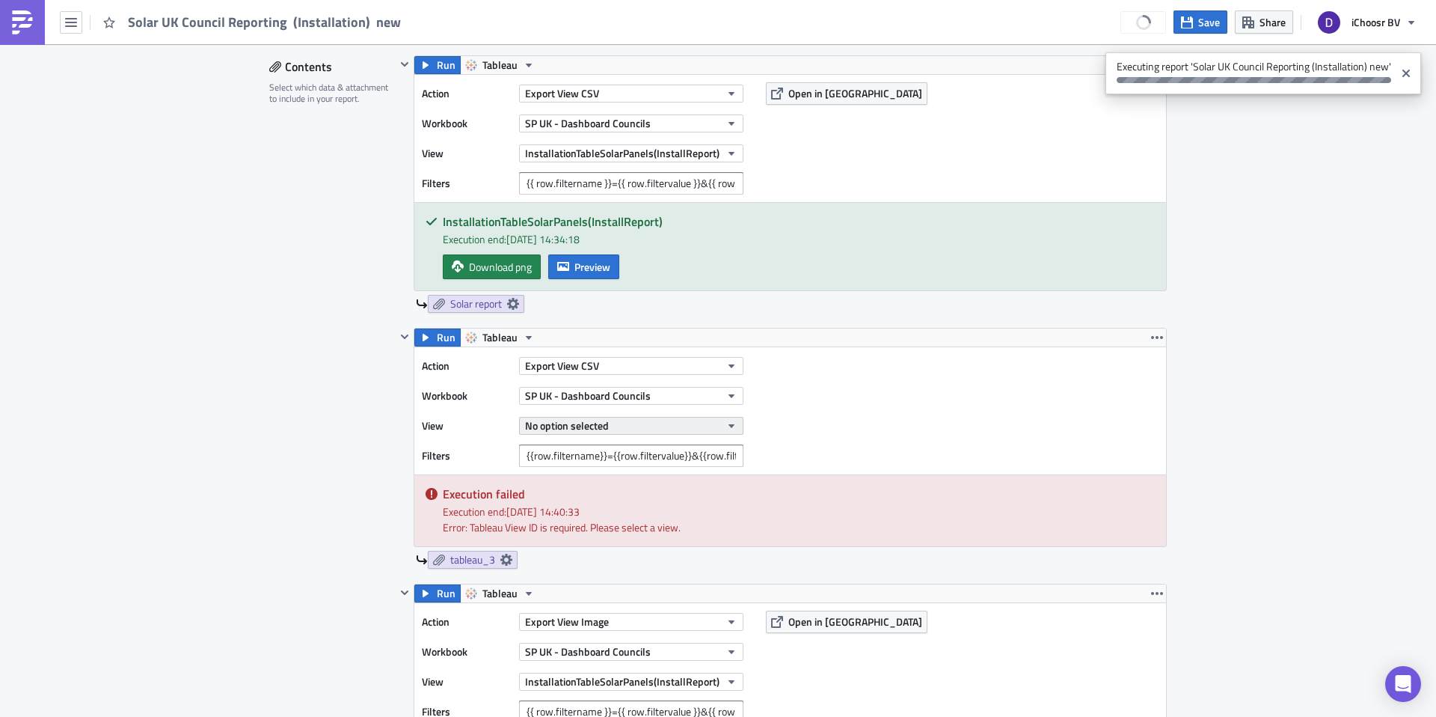
click at [612, 418] on button "No option selected" at bounding box center [631, 426] width 224 height 18
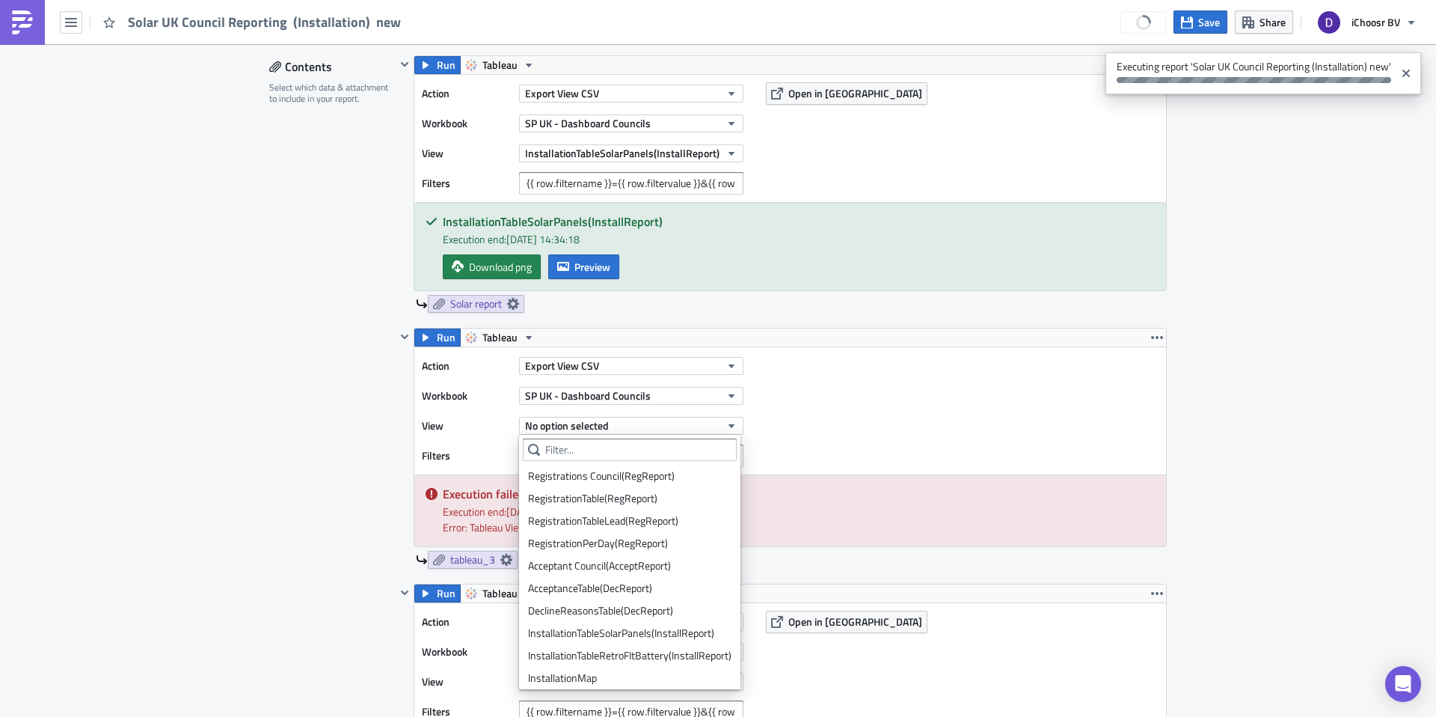
click at [317, 426] on div "Contents Select which data & attachment to include in your report." at bounding box center [332, 713] width 126 height 1316
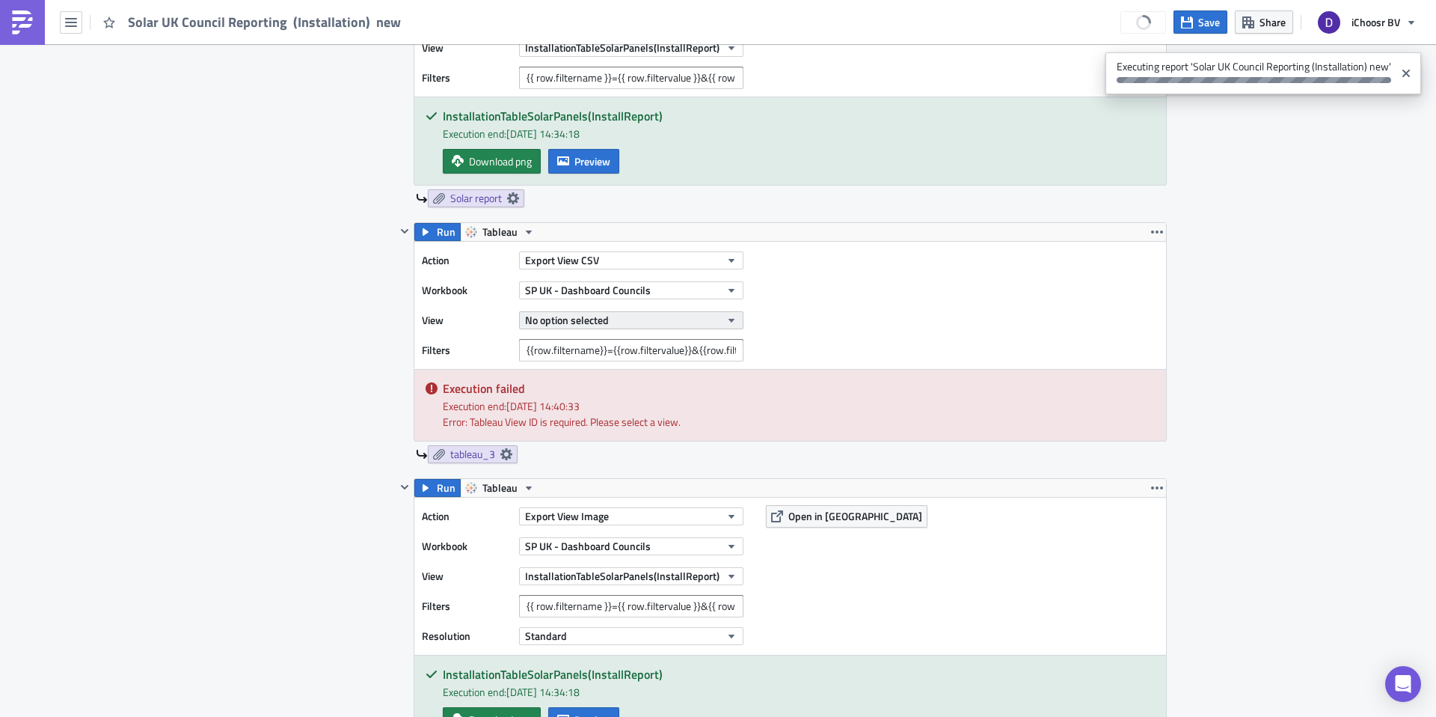
click at [577, 322] on span "No option selected" at bounding box center [567, 320] width 84 height 16
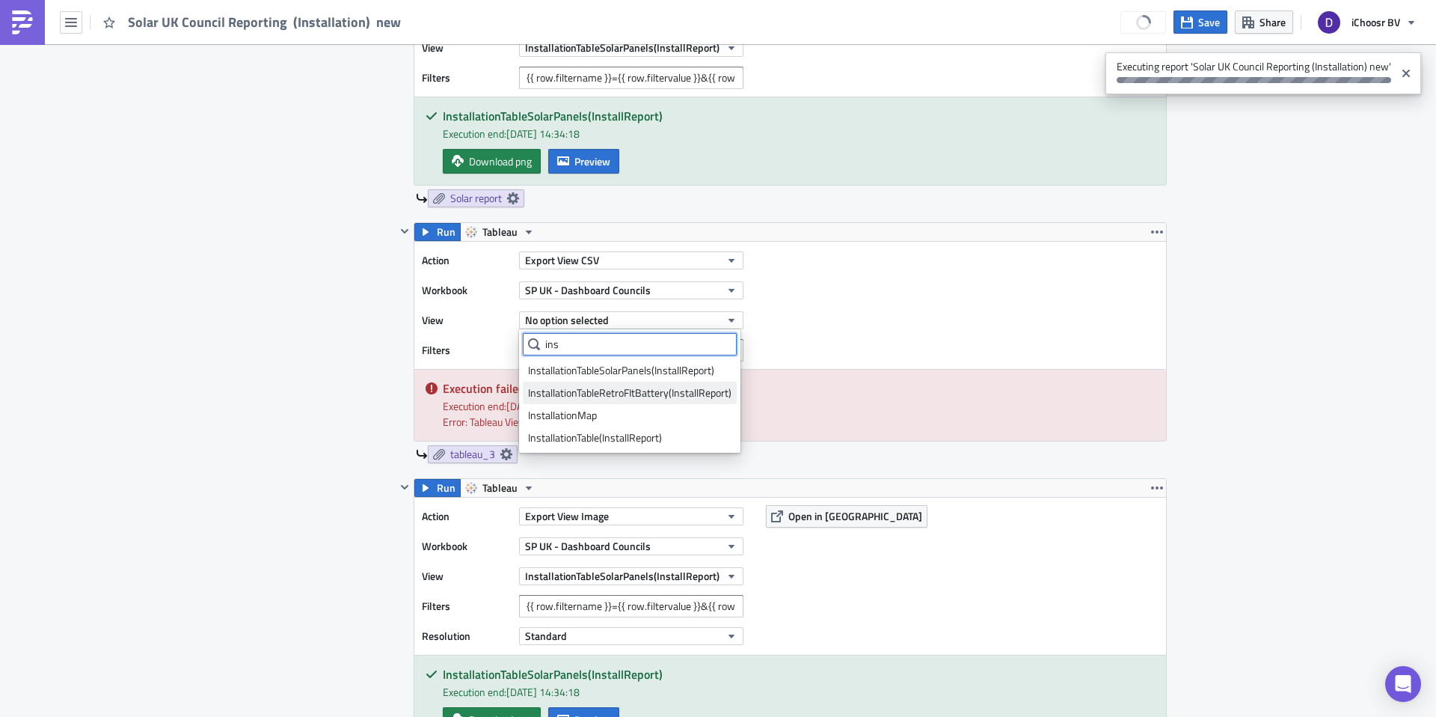
type input "ins"
click at [571, 391] on div "InstallationTableRetroFItBattery(InstallReport)" at bounding box center [629, 392] width 203 height 15
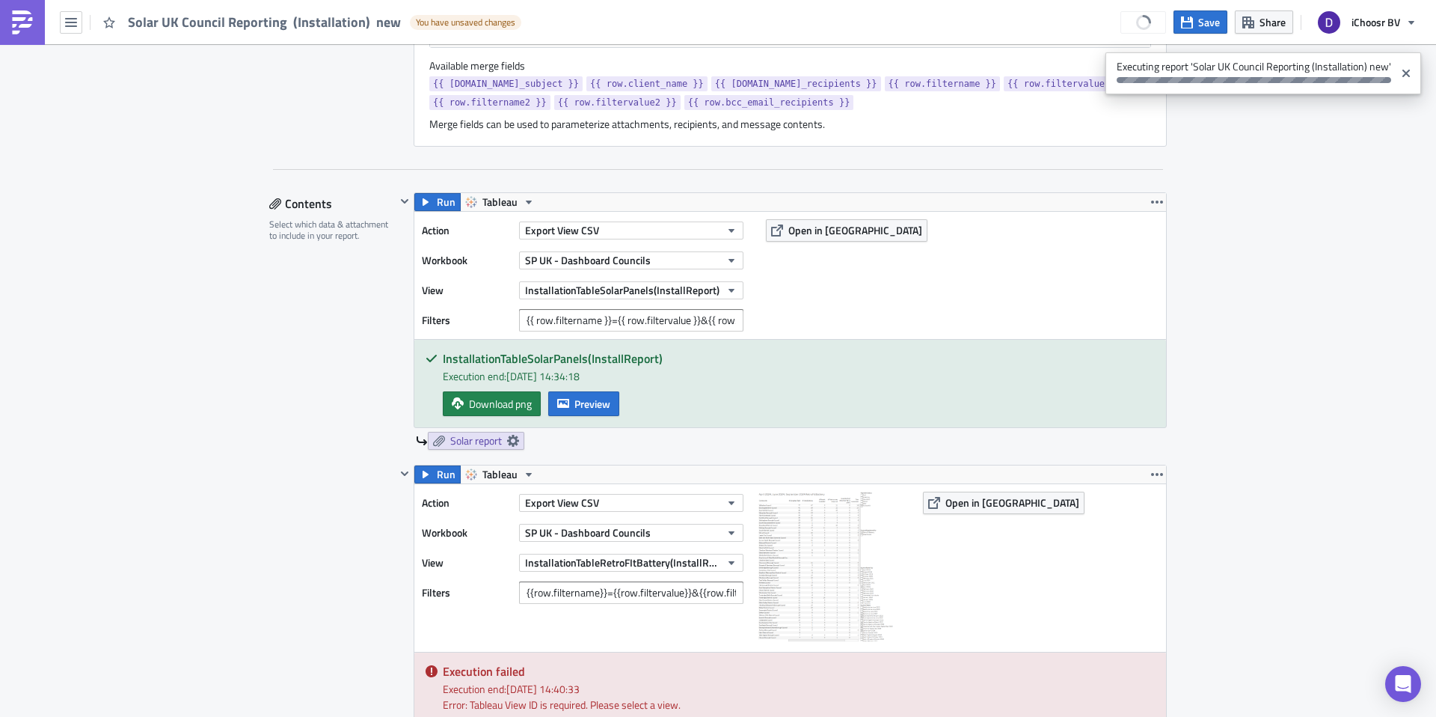
scroll to position [708, 0]
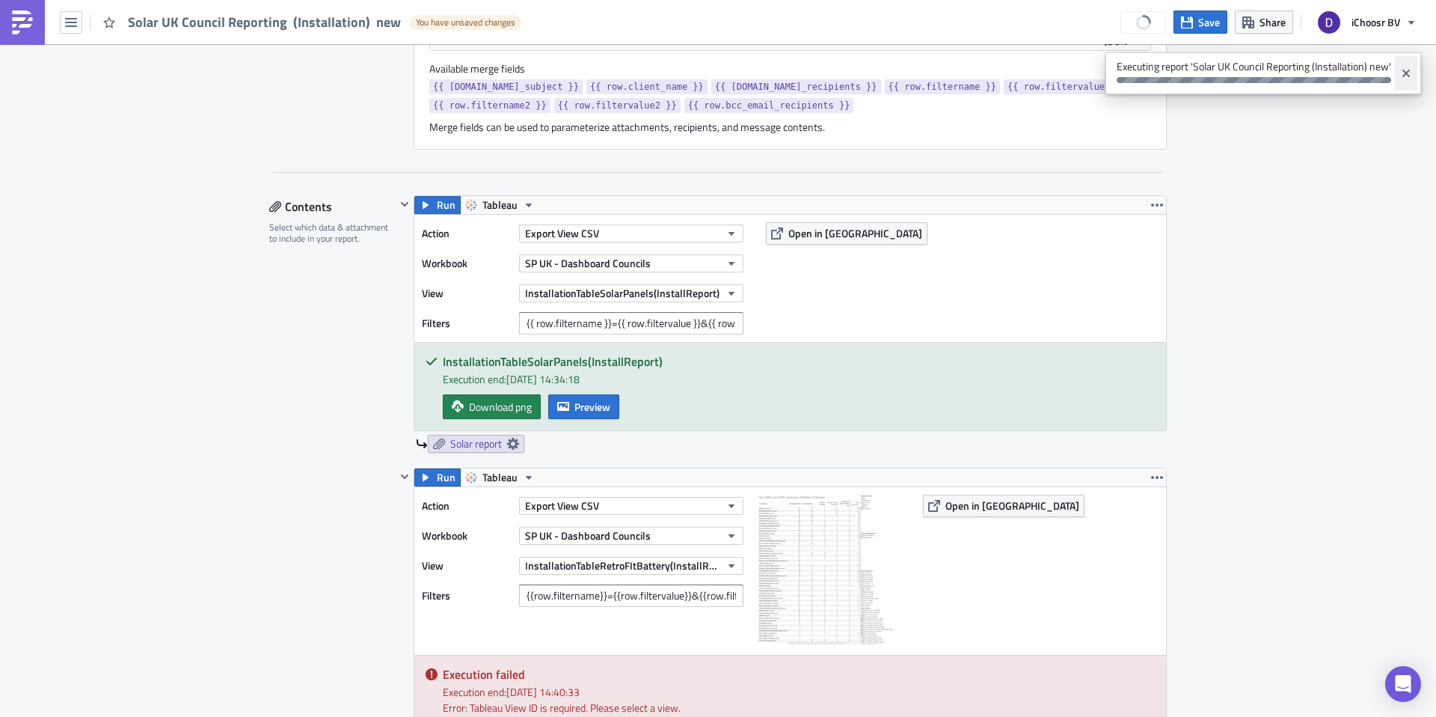
click at [1409, 73] on icon "Close" at bounding box center [1406, 73] width 12 height 12
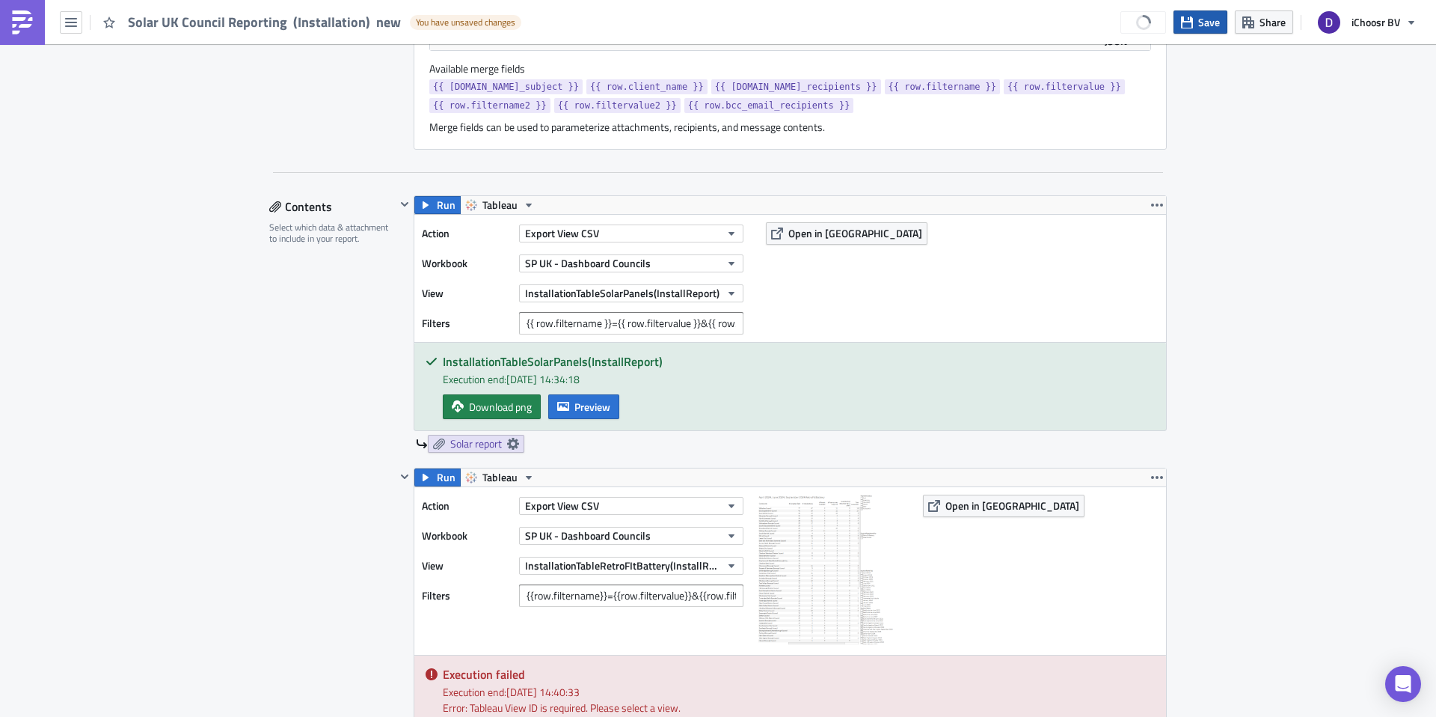
click at [1203, 32] on button "Save" at bounding box center [1201, 21] width 54 height 23
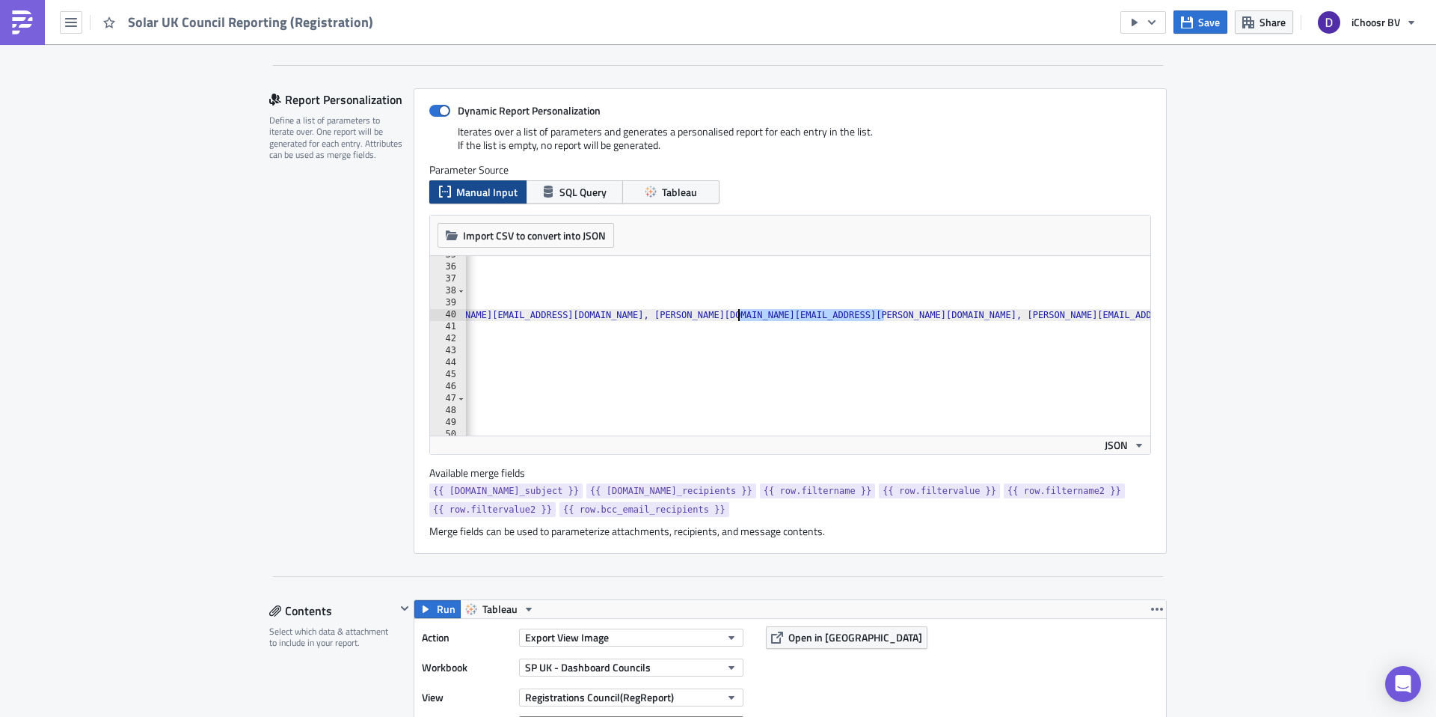
drag, startPoint x: 883, startPoint y: 318, endPoint x: 737, endPoint y: 316, distance: 145.1
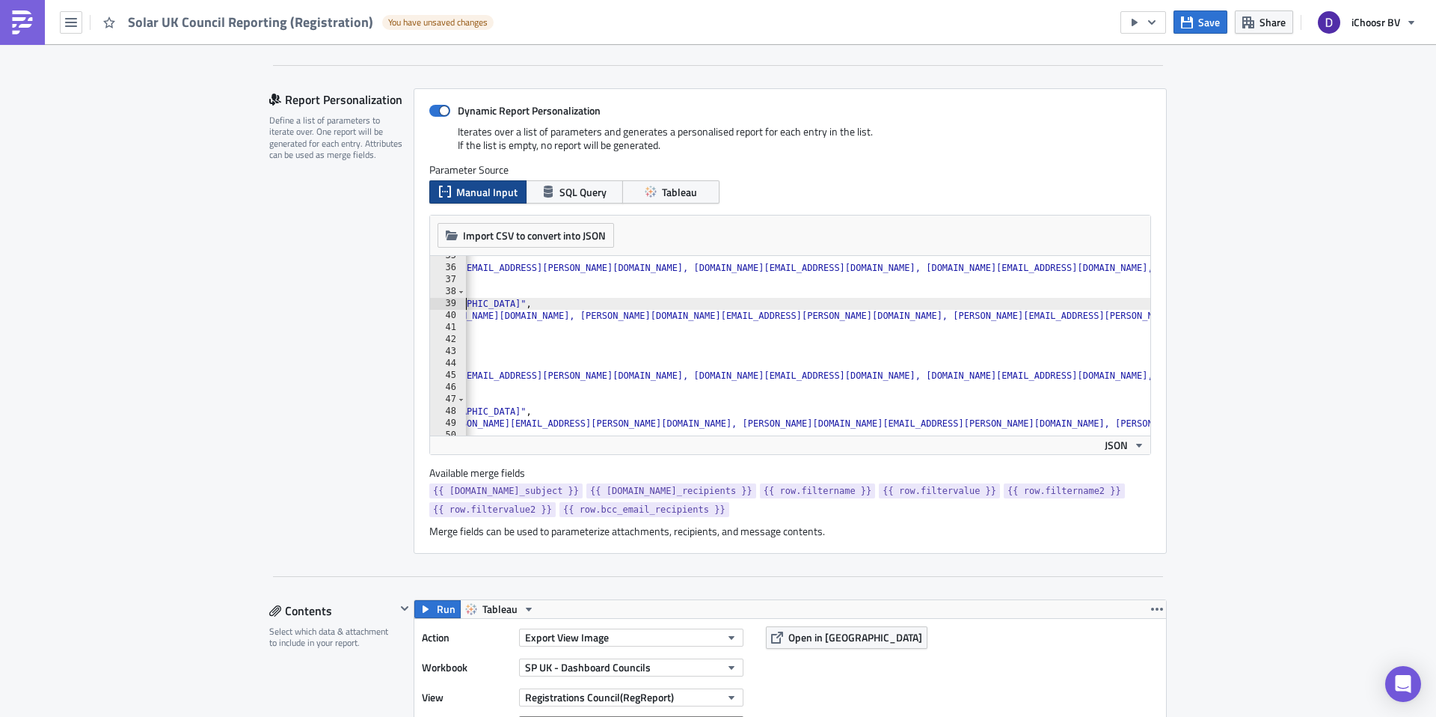
type textarea ""email_recipients": "[PERSON_NAME][EMAIL_ADDRESS][PERSON_NAME][PERSON_NAME][DOM…"
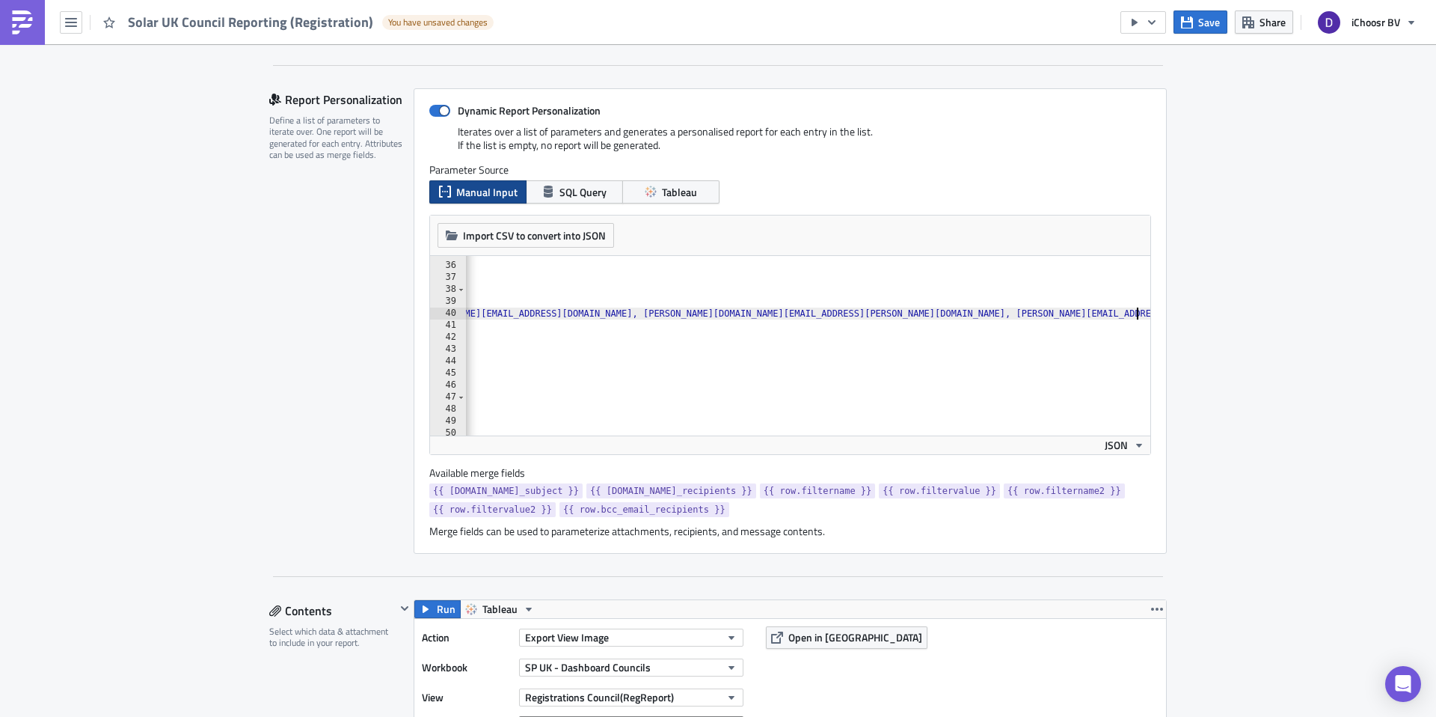
click at [1136, 312] on div at bounding box center [1142, 337] width 15 height 993
type textarea ","
paste textarea
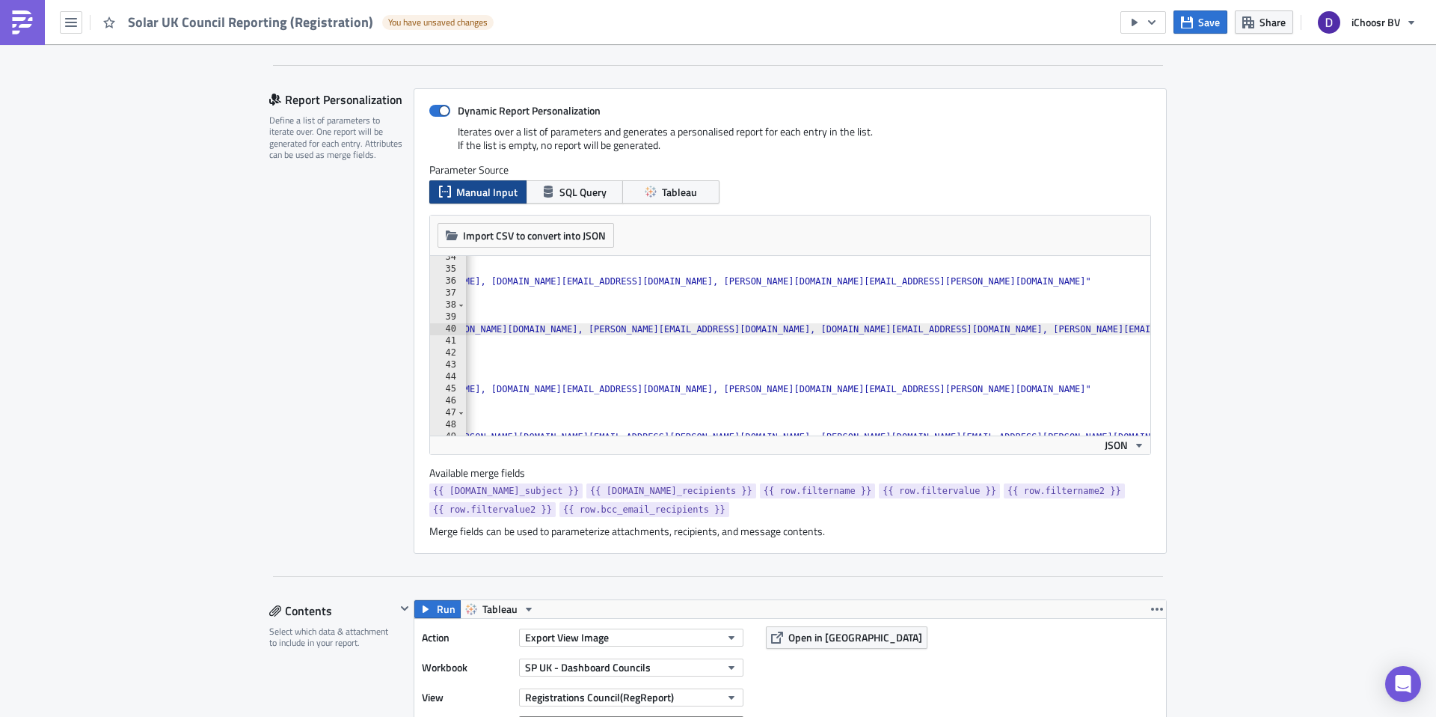
click at [742, 326] on div ""filtername2" : "AuctionNameTop" , "filtervalue2" : "July 2025" , "bcc_email_re…" at bounding box center [1005, 352] width 3239 height 203
type textarea ""email_recipients": "[PERSON_NAME][EMAIL_ADDRESS][PERSON_NAME][PERSON_NAME][DOM…"
drag, startPoint x: 742, startPoint y: 326, endPoint x: 854, endPoint y: 329, distance: 112.2
click at [854, 329] on div ""filtername2" : "AuctionNameTop" , "filtervalue2" : "July 2025" , "bcc_email_re…" at bounding box center [1005, 352] width 3239 height 203
click at [660, 330] on div ""filtername2" : "AuctionNameTop" , "filtervalue2" : "July 2025" , "bcc_email_re…" at bounding box center [1005, 352] width 3239 height 203
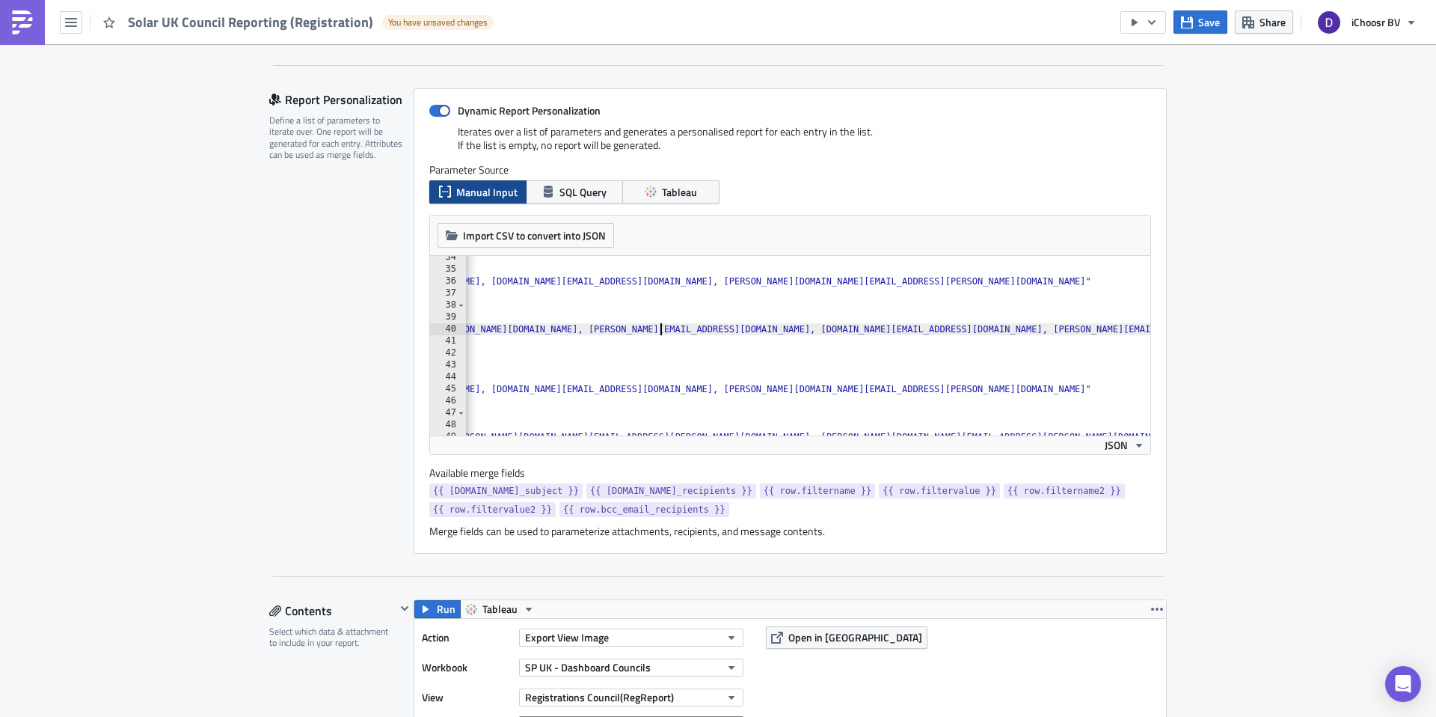
scroll to position [0, 1227]
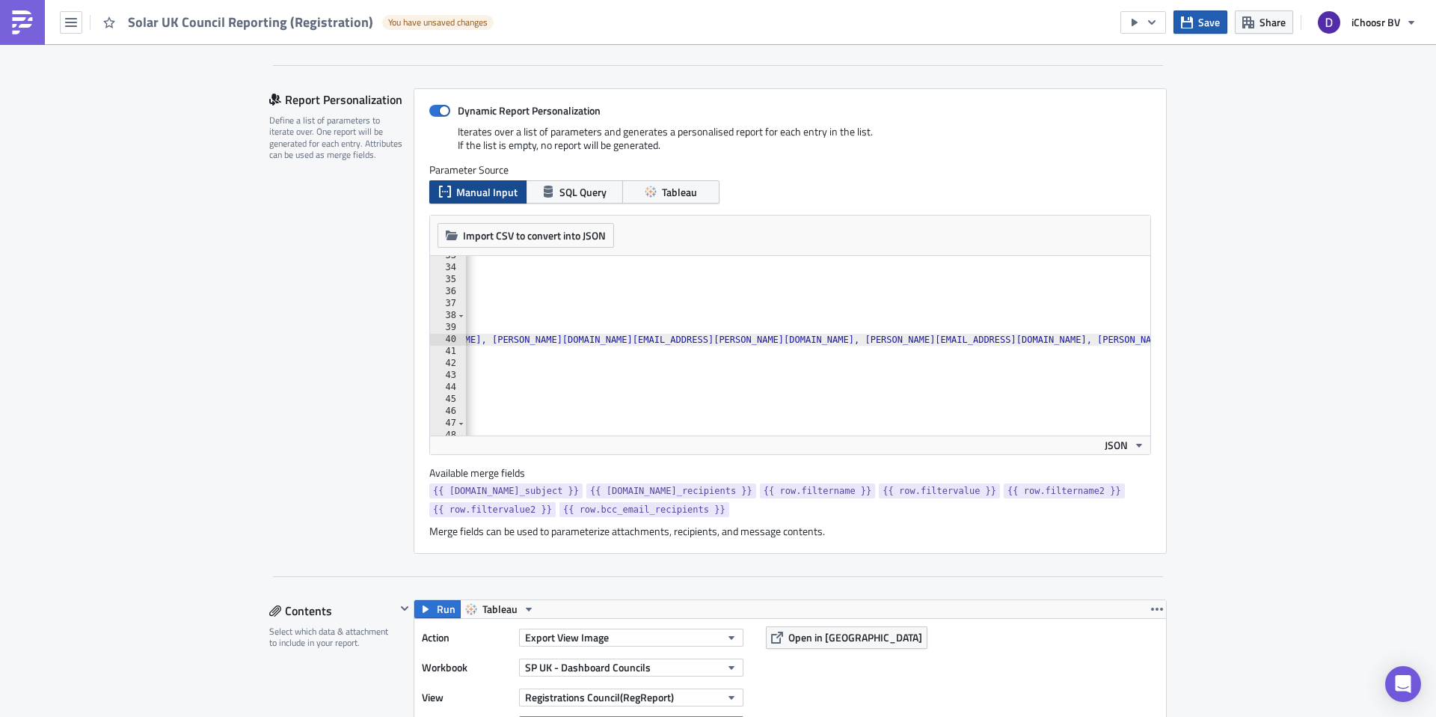
click at [1193, 27] on icon "button" at bounding box center [1187, 22] width 12 height 12
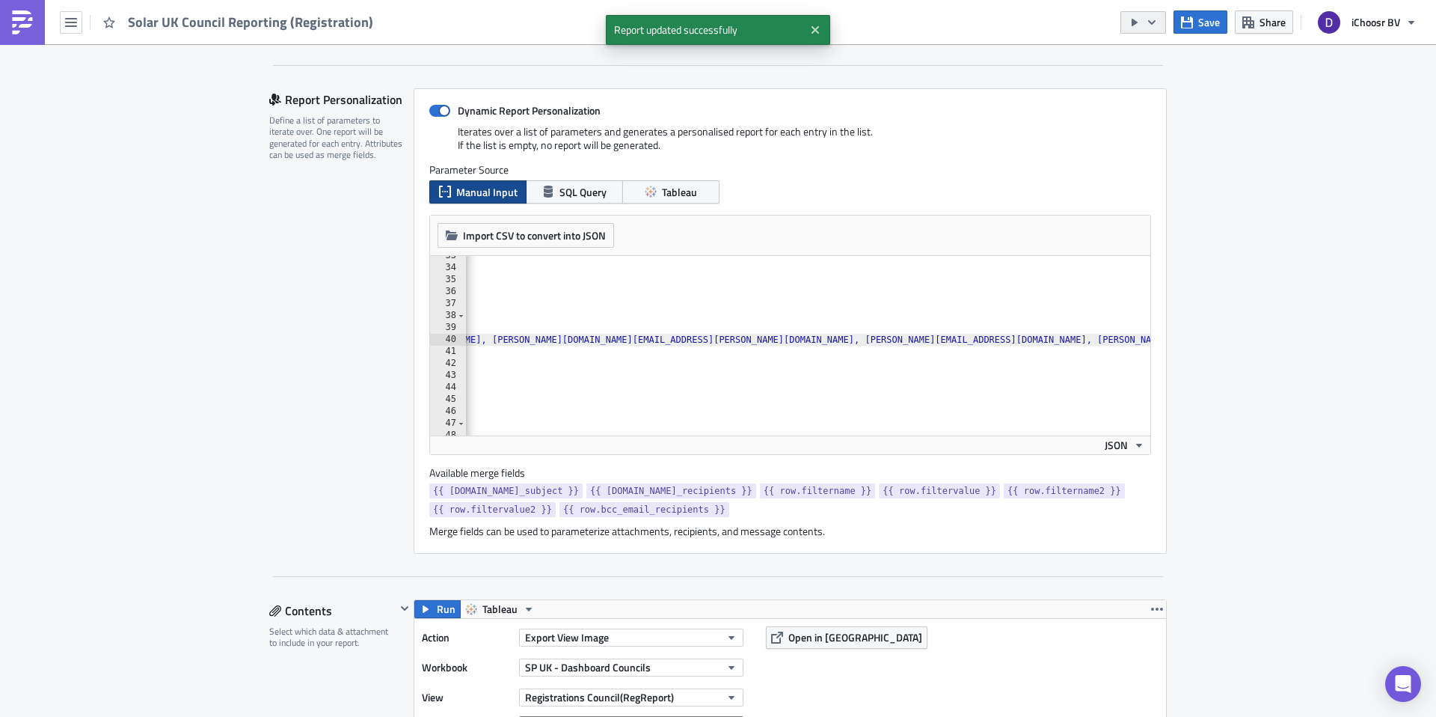
click at [1154, 21] on icon "button" at bounding box center [1151, 21] width 7 height 4
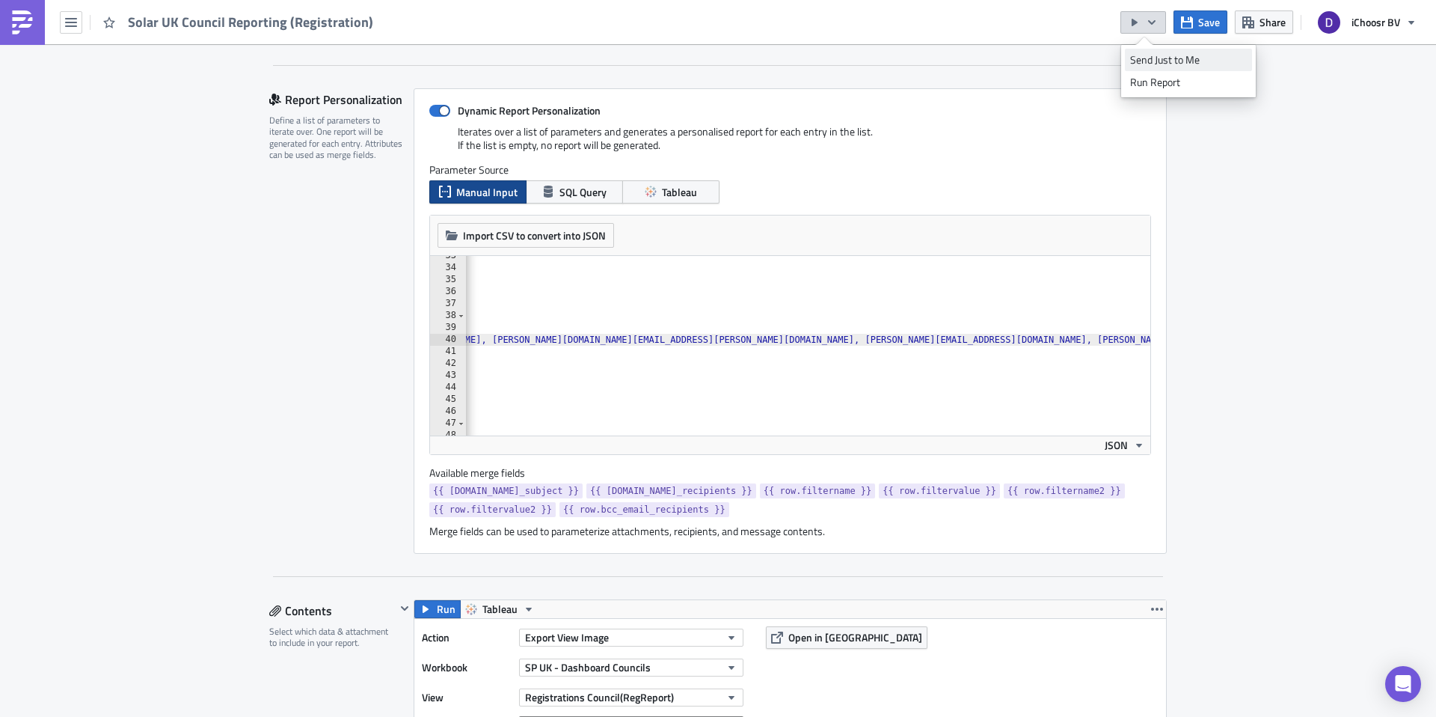
click at [1154, 60] on div "Send Just to Me" at bounding box center [1188, 59] width 117 height 15
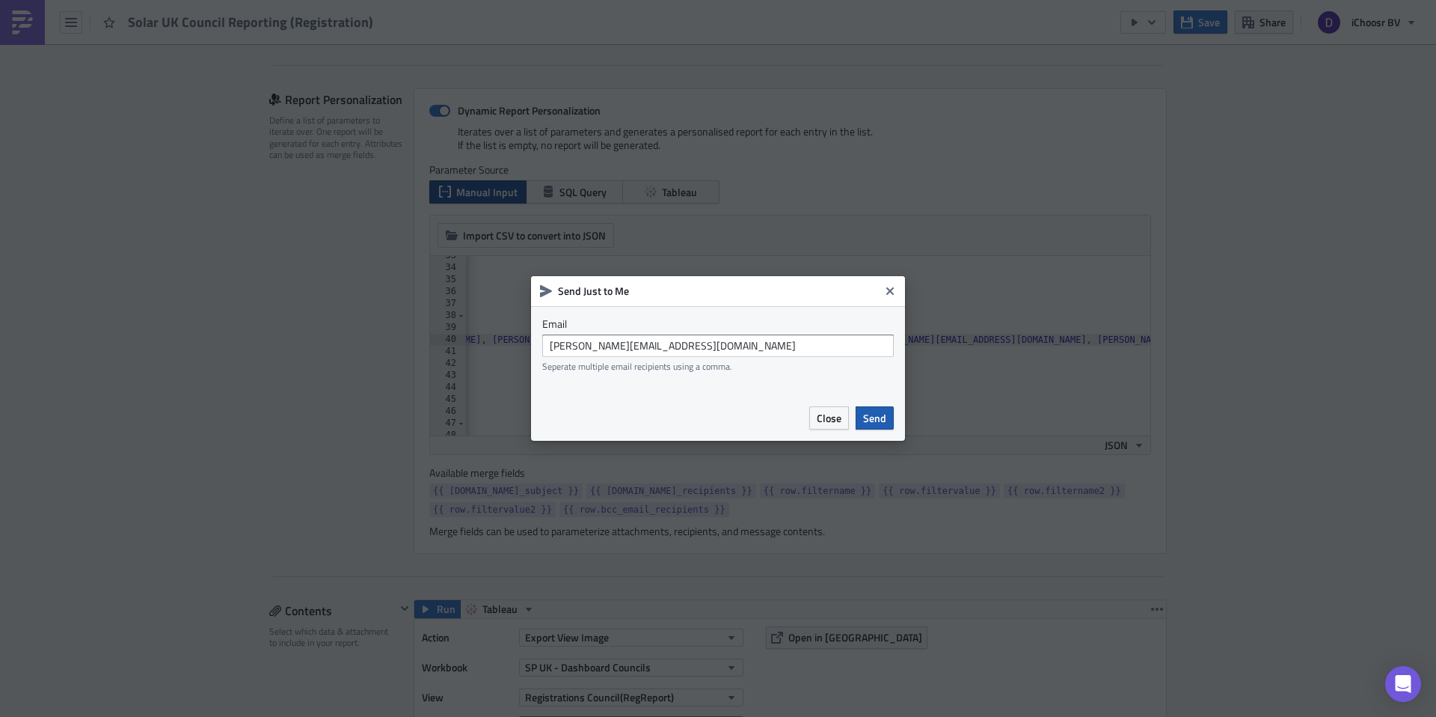
click at [874, 426] on button "Send" at bounding box center [875, 417] width 38 height 23
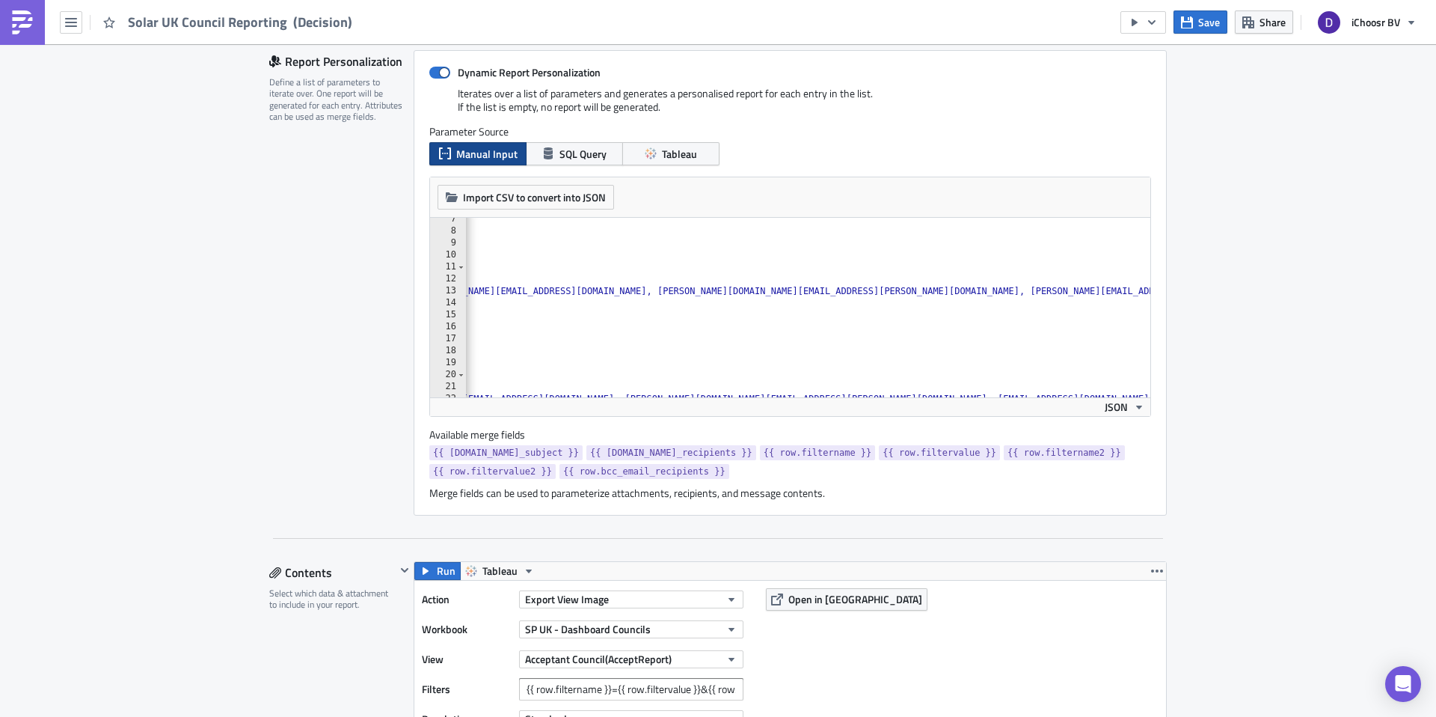
click at [746, 290] on div ""filtername2" : "AuctionNameTop" , "filtervalue2" : "May 2025" , "bcc_email_rec…" at bounding box center [189, 314] width 4214 height 203
drag, startPoint x: 746, startPoint y: 290, endPoint x: 880, endPoint y: 290, distance: 133.9
click at [880, 290] on div ""filtername2" : "AuctionNameTop" , "filtervalue2" : "May 2025" , "bcc_email_rec…" at bounding box center [189, 314] width 4214 height 203
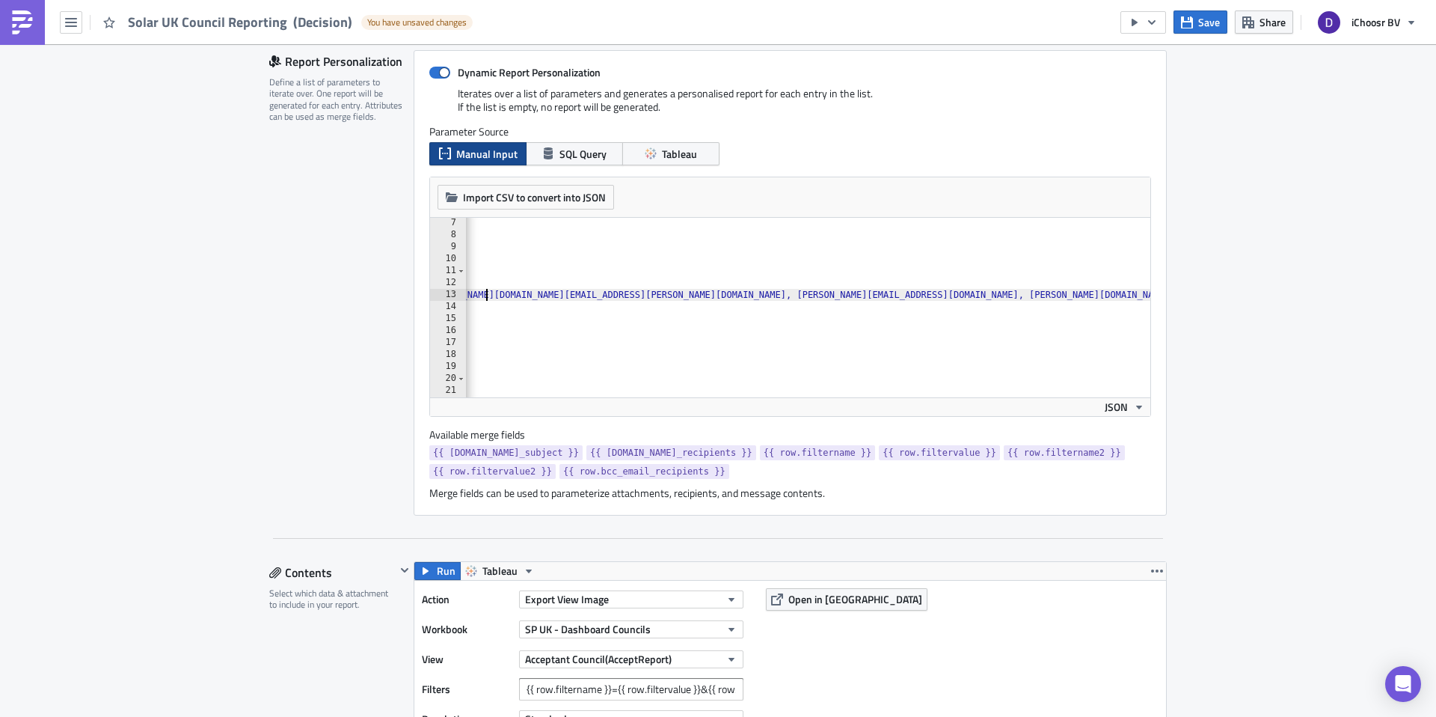
type textarea ","
paste textarea
drag, startPoint x: 937, startPoint y: 293, endPoint x: 1055, endPoint y: 297, distance: 118.2
